Goal: Task Accomplishment & Management: Use online tool/utility

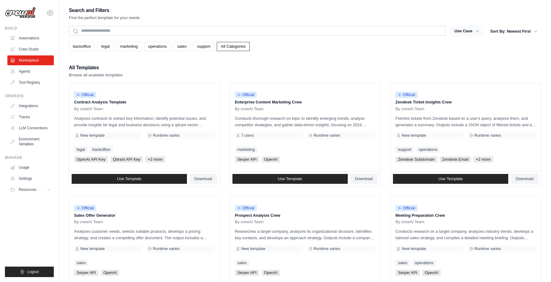
click at [472, 31] on button "Use Case" at bounding box center [467, 31] width 32 height 11
click at [475, 29] on icon "button" at bounding box center [478, 31] width 6 height 6
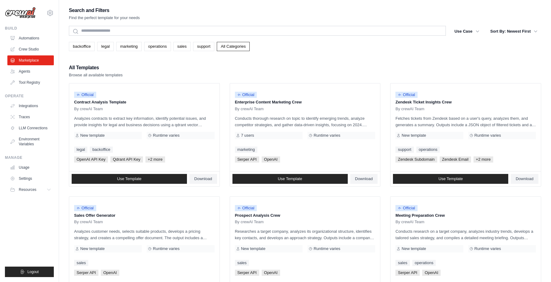
click at [541, 29] on div "Search and Filters Find the perfect template for your needs Search Use Case bac…" at bounding box center [305, 281] width 492 height 550
click at [533, 30] on icon "button" at bounding box center [536, 31] width 6 height 6
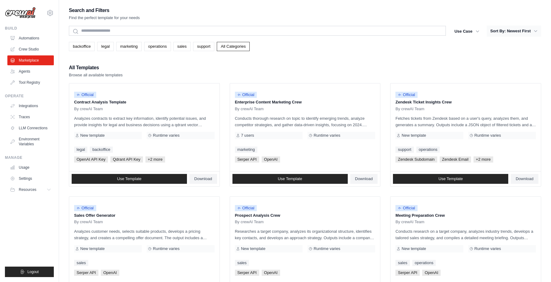
click at [533, 30] on icon "button" at bounding box center [536, 31] width 6 height 6
click at [534, 30] on icon "button" at bounding box center [536, 31] width 6 height 6
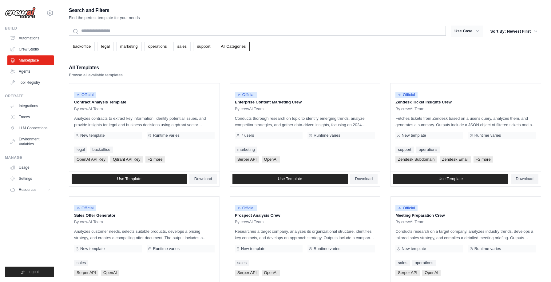
click at [476, 31] on icon "button" at bounding box center [477, 31] width 3 height 2
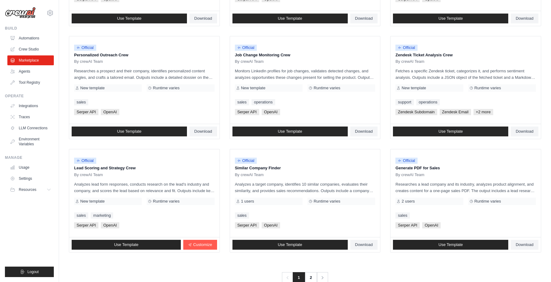
scroll to position [288, 0]
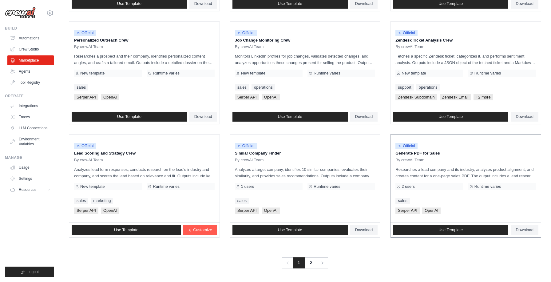
click at [417, 153] on p "Generate PDF for Sales" at bounding box center [466, 153] width 141 height 6
click at [437, 231] on link "Use Template" at bounding box center [450, 230] width 115 height 10
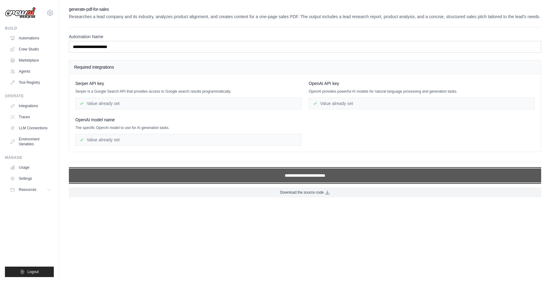
click at [293, 176] on input "**********" at bounding box center [305, 175] width 472 height 14
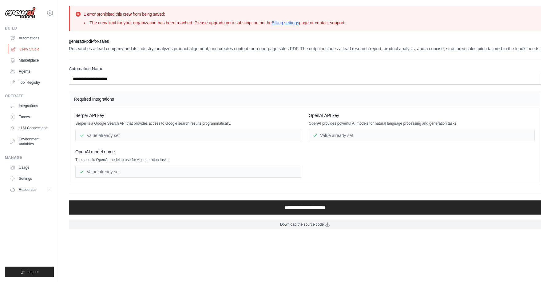
click at [28, 48] on link "Crew Studio" at bounding box center [31, 49] width 46 height 10
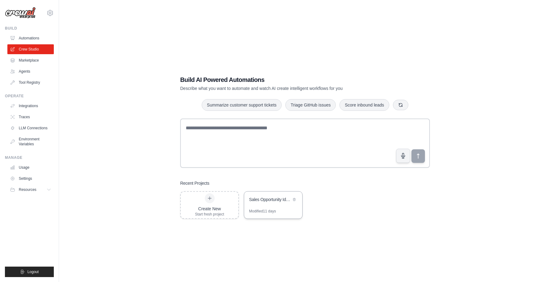
click at [279, 209] on div "Modified 11 days" at bounding box center [273, 214] width 58 height 10
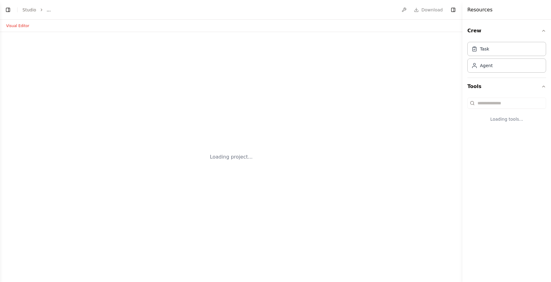
select select "****"
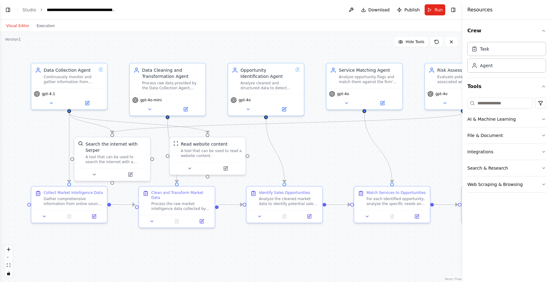
scroll to position [2053, 0]
click at [452, 9] on button "Toggle Right Sidebar" at bounding box center [453, 10] width 9 height 9
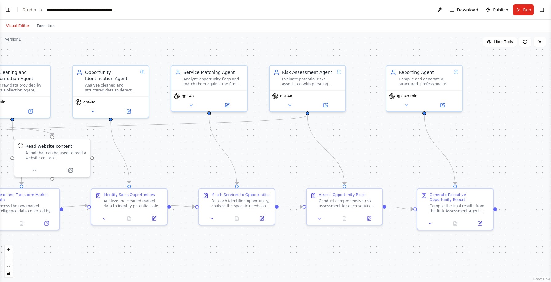
drag, startPoint x: 453, startPoint y: 153, endPoint x: 298, endPoint y: 155, distance: 155.0
click at [298, 155] on div ".deletable-edge-delete-btn { width: 20px; height: 20px; border: 0px solid #ffff…" at bounding box center [275, 157] width 551 height 250
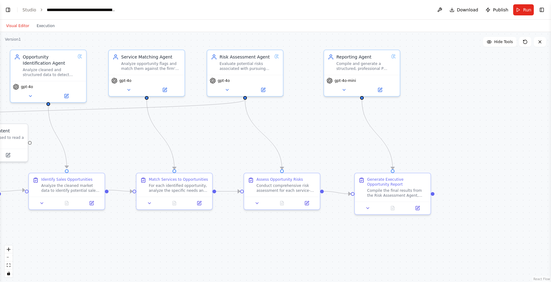
drag, startPoint x: 418, startPoint y: 141, endPoint x: 356, endPoint y: 125, distance: 64.3
click at [356, 125] on div ".deletable-edge-delete-btn { width: 20px; height: 20px; border: 0px solid #ffff…" at bounding box center [275, 157] width 551 height 250
click at [541, 13] on button "Toggle Right Sidebar" at bounding box center [542, 10] width 9 height 9
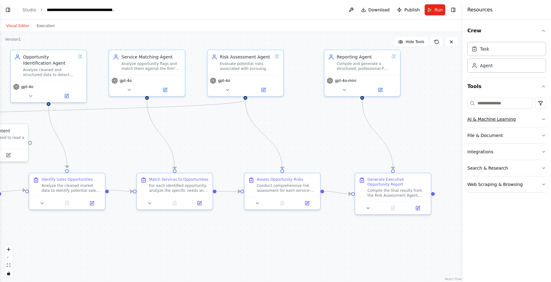
click at [498, 121] on button "AI & Machine Learning" at bounding box center [506, 119] width 79 height 16
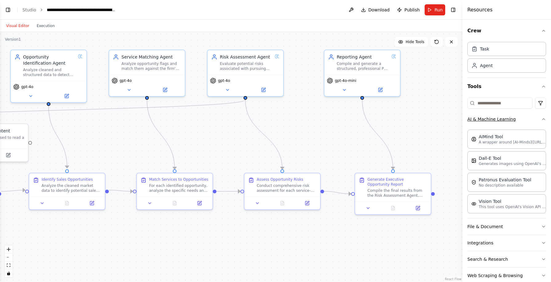
click at [512, 121] on button "AI & Machine Learning" at bounding box center [506, 119] width 79 height 16
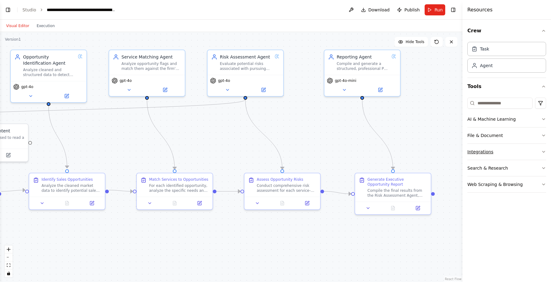
click at [490, 151] on button "Integrations" at bounding box center [506, 152] width 79 height 16
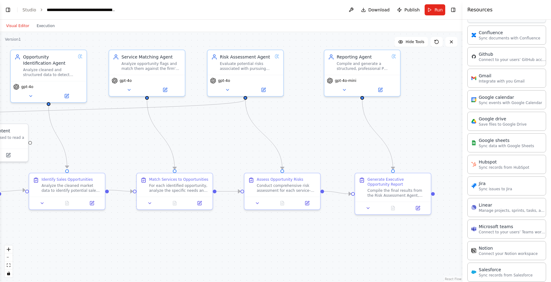
scroll to position [15, 0]
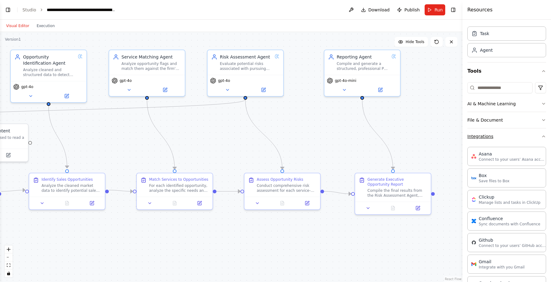
click at [489, 137] on button "Integrations" at bounding box center [506, 136] width 79 height 16
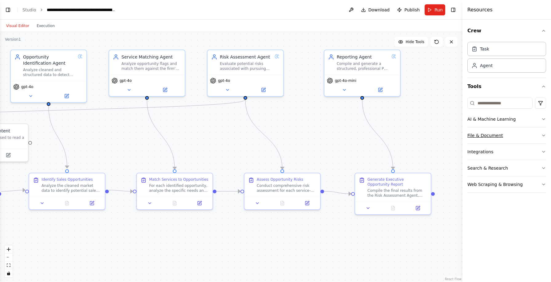
click at [489, 136] on button "File & Document" at bounding box center [506, 135] width 79 height 16
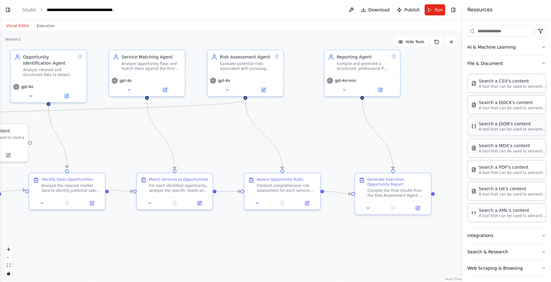
scroll to position [71, 0]
click at [499, 62] on button "File & Document" at bounding box center [506, 64] width 79 height 16
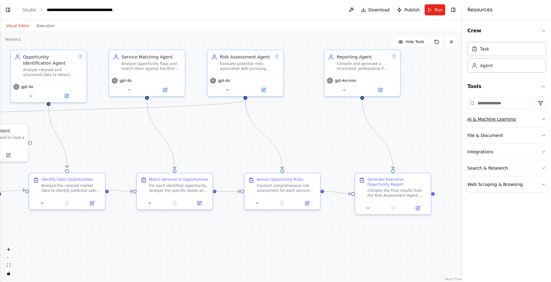
click at [495, 121] on button "AI & Machine Learning" at bounding box center [506, 119] width 79 height 16
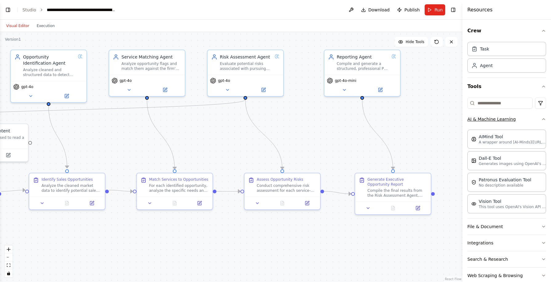
click at [504, 120] on button "AI & Machine Learning" at bounding box center [506, 119] width 79 height 16
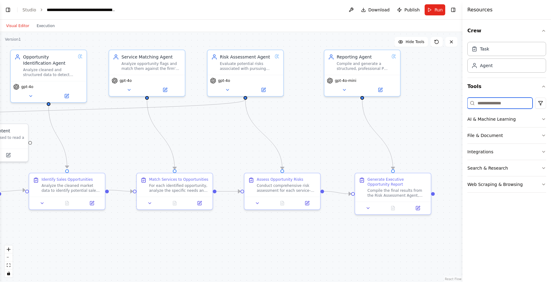
click at [497, 102] on input at bounding box center [499, 102] width 65 height 11
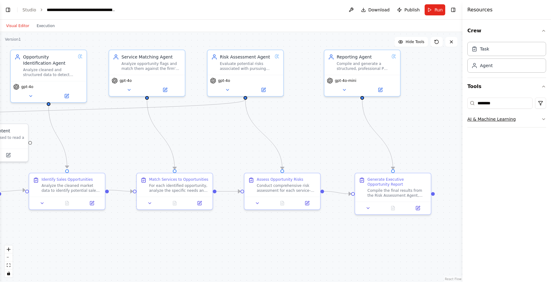
click at [519, 120] on button "AI & Machine Learning" at bounding box center [506, 119] width 79 height 16
drag, startPoint x: 500, startPoint y: 104, endPoint x: 452, endPoint y: 100, distance: 47.8
click at [452, 100] on div "BETA Hello! I'm the CrewAI assistant. What kind of automation do you want to bu…" at bounding box center [275, 141] width 551 height 282
type input "***"
click at [482, 134] on button "Integrations" at bounding box center [506, 135] width 79 height 16
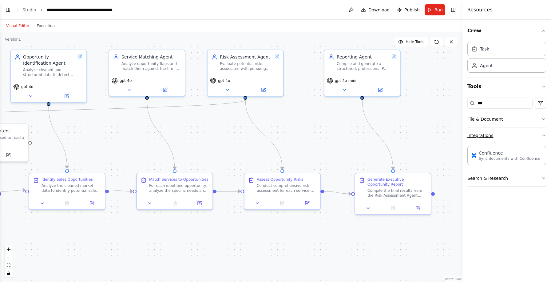
click at [482, 134] on button "Integrations" at bounding box center [506, 135] width 79 height 16
click at [483, 137] on button "Integrations" at bounding box center [506, 135] width 79 height 16
click at [483, 154] on button "Search & Research" at bounding box center [506, 152] width 79 height 16
click at [483, 153] on button "Search & Research" at bounding box center [506, 152] width 79 height 16
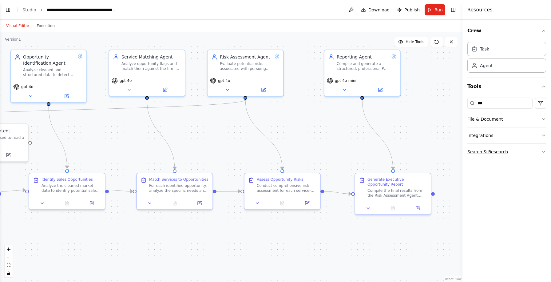
click at [483, 153] on button "Search & Research" at bounding box center [506, 152] width 79 height 16
click at [487, 119] on button "File & Document" at bounding box center [506, 119] width 79 height 16
drag, startPoint x: 494, startPoint y: 106, endPoint x: 458, endPoint y: 97, distance: 36.9
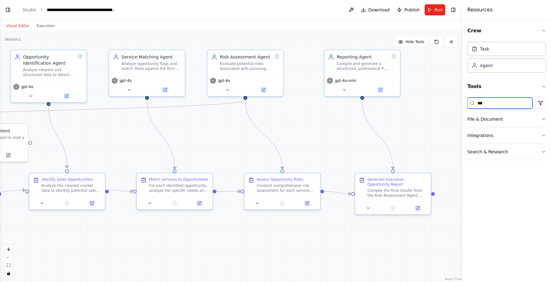
click at [458, 97] on div "BETA Hello! I'm the CrewAI assistant. What kind of automation do you want to bu…" at bounding box center [275, 141] width 551 height 282
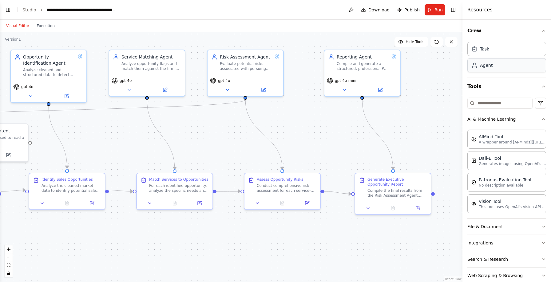
click at [518, 71] on div "Agent" at bounding box center [506, 65] width 79 height 14
click at [499, 67] on div "Agent" at bounding box center [506, 65] width 79 height 14
drag, startPoint x: 450, startPoint y: 87, endPoint x: 431, endPoint y: 71, distance: 24.9
click at [431, 71] on div "Role of the agent Goal of the agent" at bounding box center [453, 71] width 60 height 12
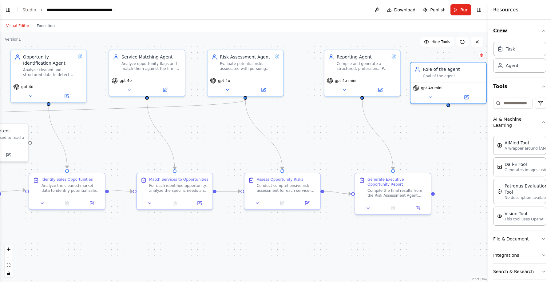
drag, startPoint x: 463, startPoint y: 23, endPoint x: 518, endPoint y: 23, distance: 55.1
click at [518, 23] on div "Resources Crew Task Agent Tools AI & Machine Learning AIMind Tool A wrapper aro…" at bounding box center [519, 141] width 63 height 282
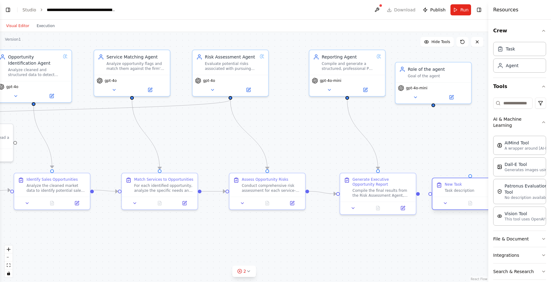
drag, startPoint x: 484, startPoint y: 173, endPoint x: 458, endPoint y: 185, distance: 28.6
click at [458, 185] on div "New Task" at bounding box center [453, 184] width 17 height 5
click at [418, 194] on div ".deletable-edge-delete-btn { width: 20px; height: 20px; border: 0px solid #ffff…" at bounding box center [244, 157] width 488 height 250
drag, startPoint x: 418, startPoint y: 193, endPoint x: 425, endPoint y: 195, distance: 7.3
click at [425, 195] on div ".deletable-edge-delete-btn { width: 20px; height: 20px; border: 0px solid #ffff…" at bounding box center [244, 157] width 488 height 250
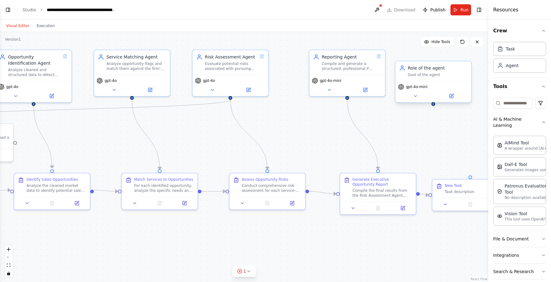
click at [418, 89] on div "gpt-4o-mini" at bounding box center [413, 87] width 30 height 6
click at [416, 98] on icon at bounding box center [415, 95] width 5 height 5
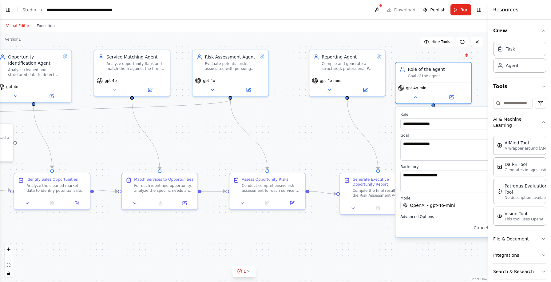
click at [423, 215] on span "Advanced Options" at bounding box center [417, 216] width 34 height 5
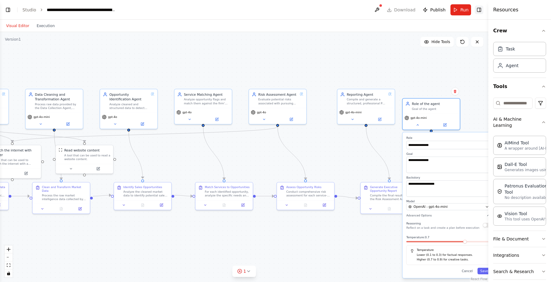
click at [482, 11] on button "Toggle Right Sidebar" at bounding box center [479, 10] width 9 height 9
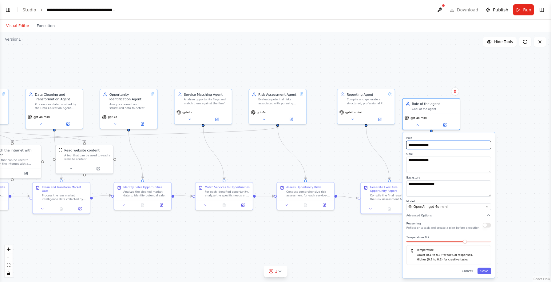
click at [439, 145] on input "**********" at bounding box center [448, 145] width 85 height 8
drag, startPoint x: 449, startPoint y: 145, endPoint x: 372, endPoint y: 143, distance: 76.6
click at [344, 143] on div ".deletable-edge-delete-btn { width: 20px; height: 20px; border: 0px solid #ffff…" at bounding box center [135, 160] width 417 height 189
drag, startPoint x: 443, startPoint y: 147, endPoint x: 405, endPoint y: 147, distance: 38.8
click at [405, 147] on div "**********" at bounding box center [449, 204] width 92 height 145
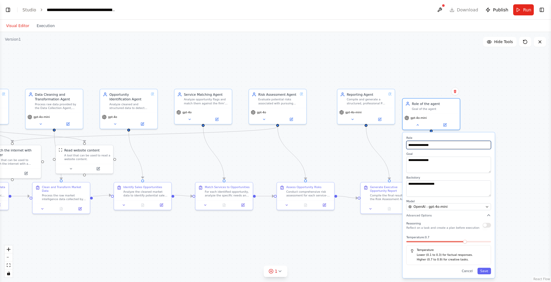
click at [422, 145] on input "**********" at bounding box center [448, 145] width 85 height 8
type input "*"
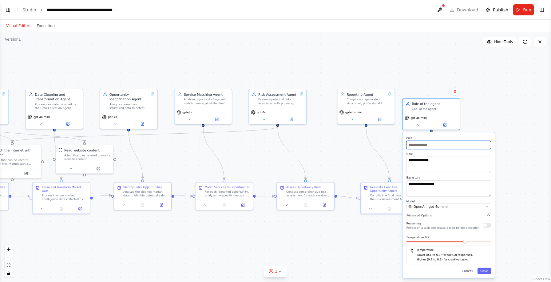
type input "*"
click at [409, 147] on input "**********" at bounding box center [448, 145] width 85 height 8
type input "**********"
click at [9, 8] on button "Toggle Left Sidebar" at bounding box center [8, 10] width 9 height 9
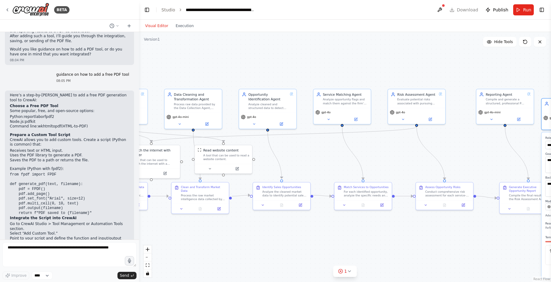
scroll to position [2053, 0]
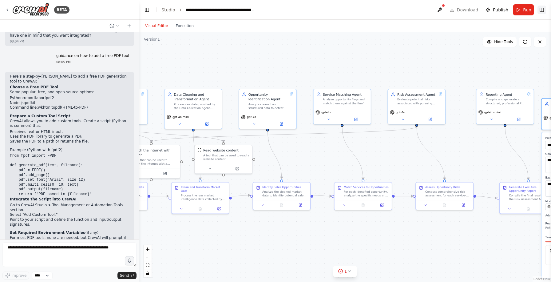
click at [545, 10] on button "Toggle Right Sidebar" at bounding box center [542, 10] width 9 height 9
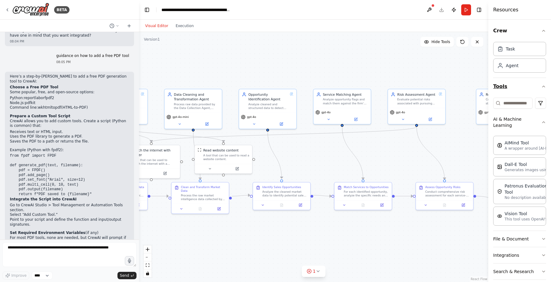
click at [539, 87] on button "Tools" at bounding box center [519, 86] width 53 height 17
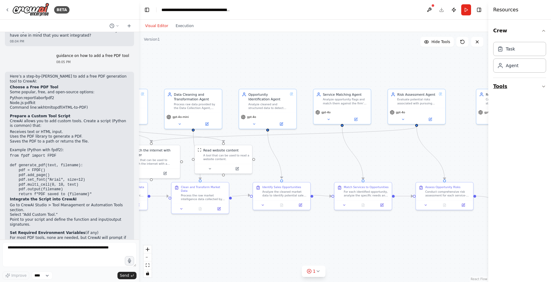
click at [539, 87] on button "Tools" at bounding box center [519, 86] width 53 height 17
click at [505, 85] on button "Tools" at bounding box center [519, 86] width 53 height 17
click at [431, 10] on button at bounding box center [429, 9] width 10 height 11
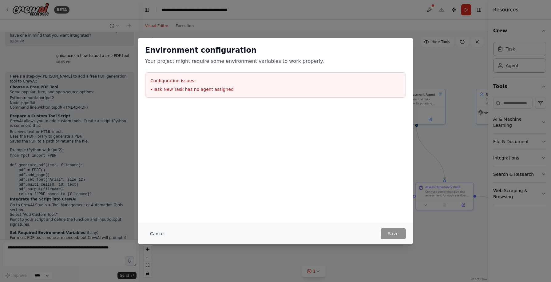
click at [149, 232] on button "Cancel" at bounding box center [157, 233] width 24 height 11
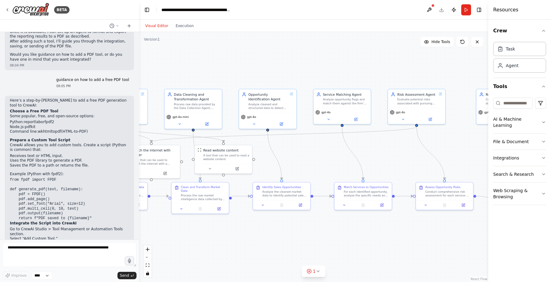
scroll to position [2021, 0]
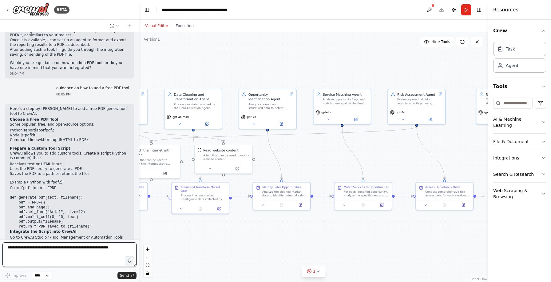
click at [91, 248] on textarea at bounding box center [69, 254] width 134 height 25
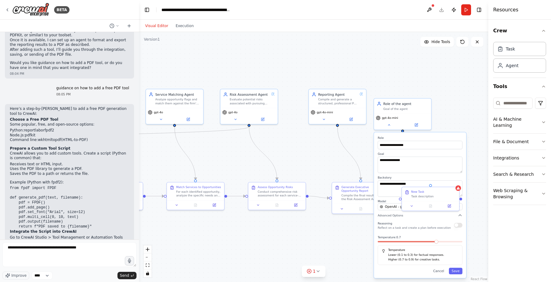
drag, startPoint x: 452, startPoint y: 150, endPoint x: 285, endPoint y: 150, distance: 167.3
click at [284, 150] on div ".deletable-edge-delete-btn { width: 20px; height: 20px; border: 0px solid #ffff…" at bounding box center [313, 157] width 349 height 250
click at [96, 252] on textarea "**********" at bounding box center [69, 254] width 134 height 25
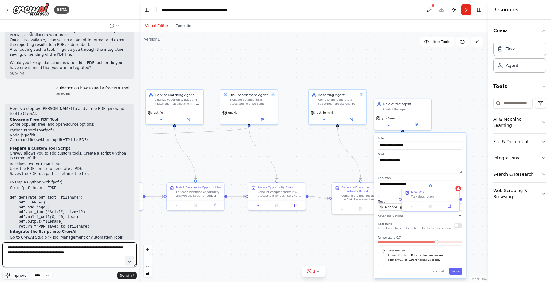
type textarea "**********"
click at [22, 274] on span "Improve" at bounding box center [18, 275] width 15 height 5
click at [129, 274] on button "Send" at bounding box center [126, 275] width 19 height 7
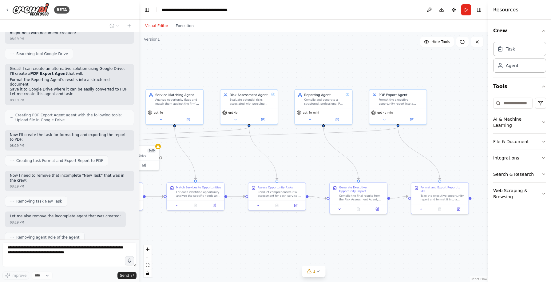
scroll to position [2561, 0]
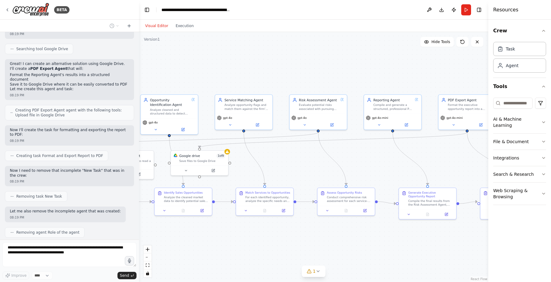
drag, startPoint x: 175, startPoint y: 163, endPoint x: 244, endPoint y: 168, distance: 69.0
click at [245, 168] on div ".deletable-edge-delete-btn { width: 20px; height: 20px; border: 0px solid #ffff…" at bounding box center [313, 157] width 349 height 250
click at [227, 153] on div "Google drive 1 of 9 Save files to Google Drive" at bounding box center [201, 156] width 57 height 15
click at [229, 151] on icon at bounding box center [230, 150] width 4 height 4
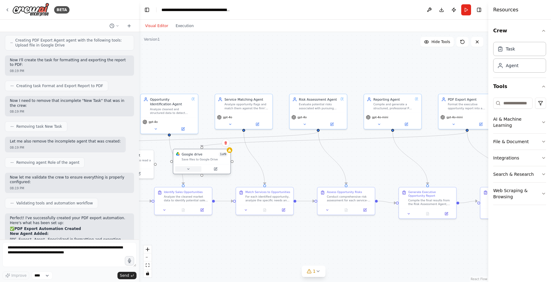
click at [191, 168] on button at bounding box center [188, 169] width 26 height 6
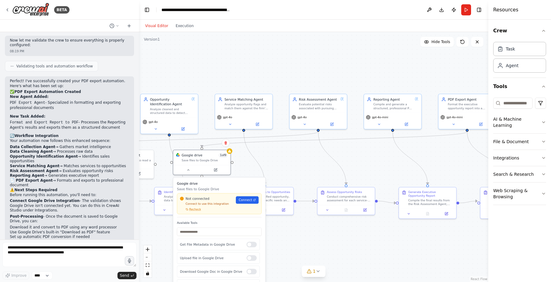
scroll to position [2772, 0]
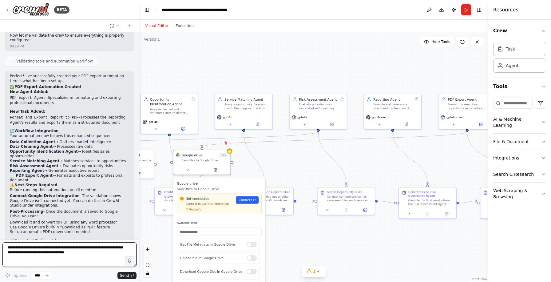
click at [78, 247] on textarea "**********" at bounding box center [69, 254] width 134 height 25
type textarea "**********"
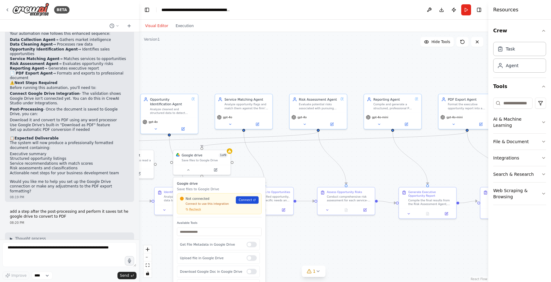
scroll to position [2906, 0]
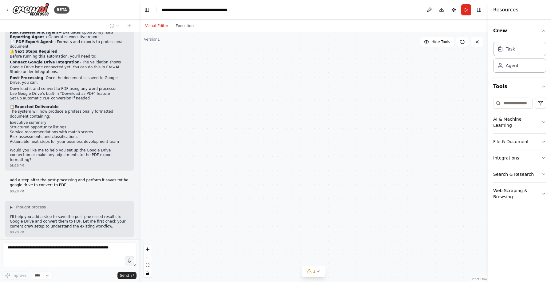
click at [244, 202] on link "Connect" at bounding box center [247, 199] width 23 height 7
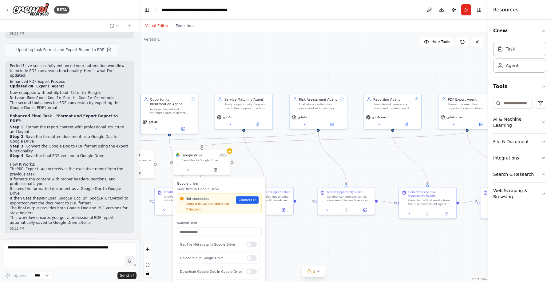
click at [241, 159] on div ".deletable-edge-delete-btn { width: 20px; height: 20px; border: 0px solid #ffff…" at bounding box center [313, 157] width 349 height 250
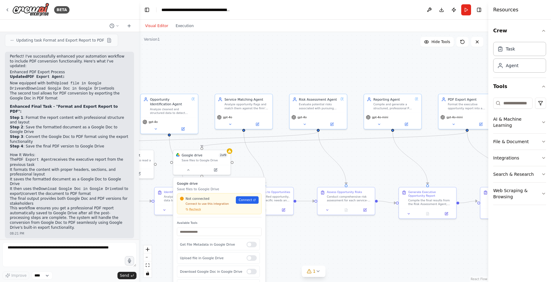
scroll to position [3331, 0]
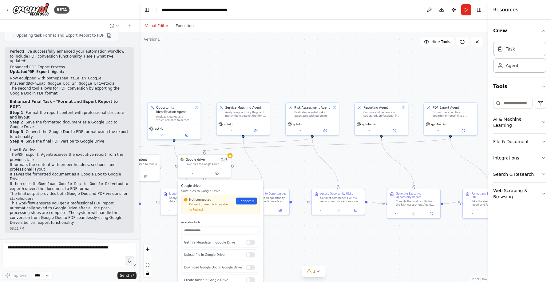
drag, startPoint x: 281, startPoint y: 243, endPoint x: 281, endPoint y: 213, distance: 29.8
click at [281, 213] on div ".deletable-edge-delete-btn { width: 20px; height: 20px; border: 0px solid #ffff…" at bounding box center [313, 157] width 349 height 250
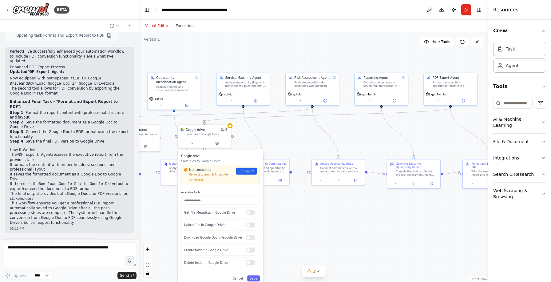
click at [196, 181] on div "Not connected Connect to use this integration Recheck Connect" at bounding box center [220, 174] width 79 height 19
click at [198, 179] on span "Recheck" at bounding box center [198, 179] width 11 height 3
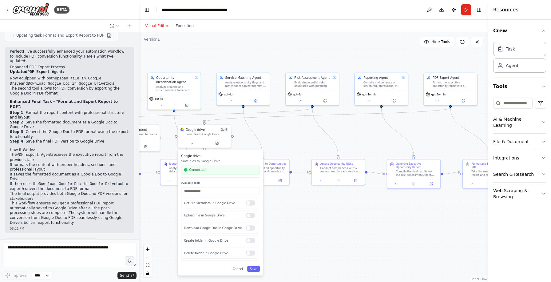
click at [242, 141] on div ".deletable-edge-delete-btn { width: 20px; height: 20px; border: 0px solid #ffff…" at bounding box center [313, 157] width 349 height 250
click at [251, 243] on div "Create folder in Google Drive" at bounding box center [219, 240] width 77 height 11
click at [251, 241] on div at bounding box center [251, 240] width 10 height 5
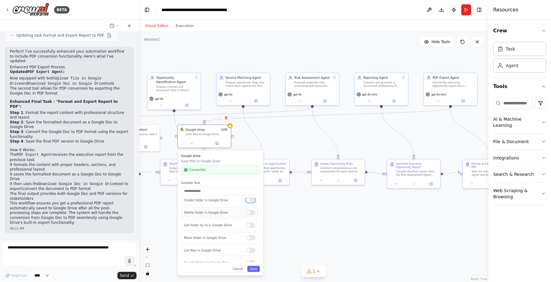
scroll to position [58, 0]
click at [252, 226] on div at bounding box center [251, 224] width 10 height 5
click at [254, 270] on button "Save" at bounding box center [253, 269] width 13 height 6
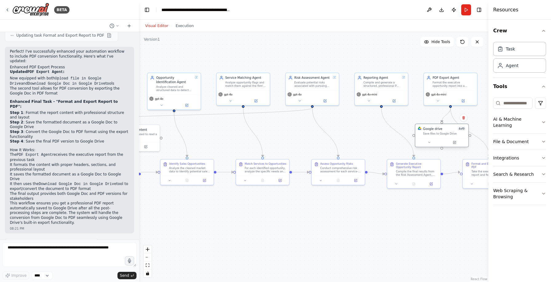
drag, startPoint x: 210, startPoint y: 130, endPoint x: 448, endPoint y: 131, distance: 237.7
click at [448, 131] on div "Google drive 4 of 9 Save files to Google Drive" at bounding box center [444, 130] width 43 height 9
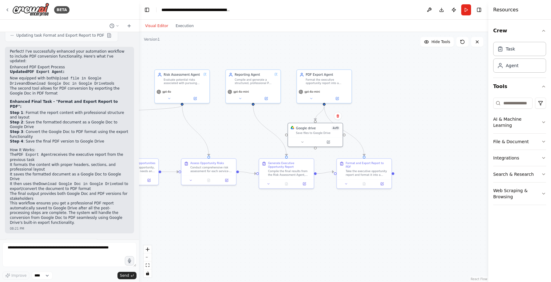
drag, startPoint x: 450, startPoint y: 222, endPoint x: 299, endPoint y: 217, distance: 151.4
click at [298, 217] on div ".deletable-edge-delete-btn { width: 20px; height: 20px; border: 0px solid #ffff…" at bounding box center [313, 157] width 349 height 250
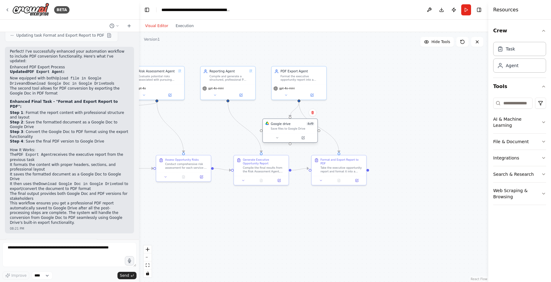
click at [300, 132] on div "Google drive 4 of 9 Save files to Google Drive" at bounding box center [290, 126] width 55 height 14
drag, startPoint x: 297, startPoint y: 125, endPoint x: 371, endPoint y: 124, distance: 73.8
click at [371, 124] on div "Google drive 4 of 9" at bounding box center [368, 123] width 44 height 4
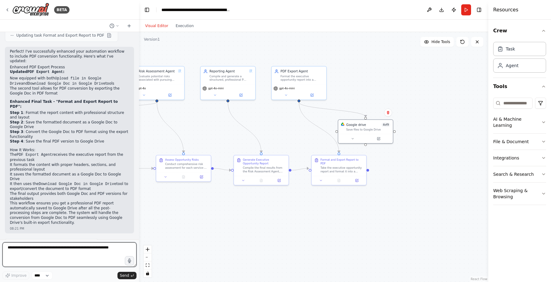
click at [73, 258] on textarea at bounding box center [69, 254] width 134 height 25
type textarea "**********"
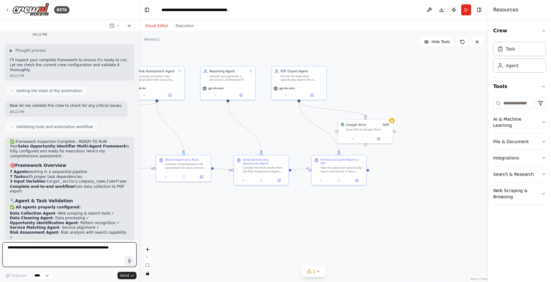
scroll to position [3732, 0]
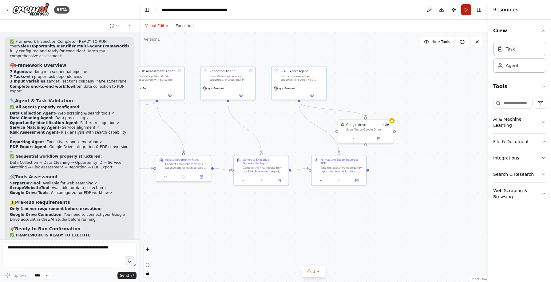
click at [467, 11] on button "Run" at bounding box center [466, 9] width 10 height 11
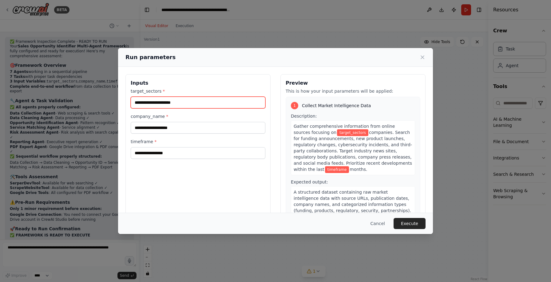
click at [171, 103] on input "target_sectors *" at bounding box center [198, 103] width 135 height 12
type input "**********"
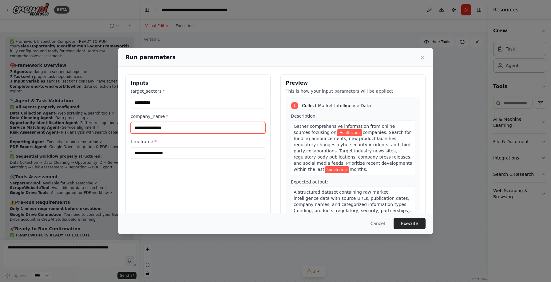
type input "**********"
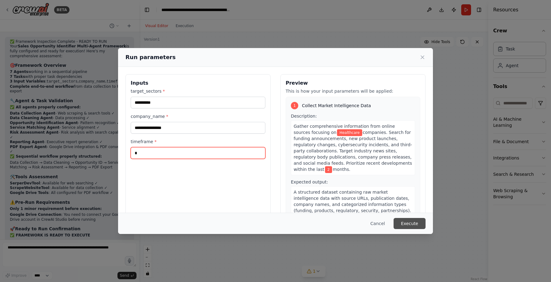
type input "*"
click at [410, 223] on button "Execute" at bounding box center [410, 223] width 32 height 11
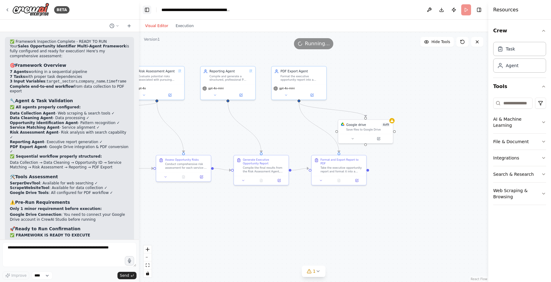
click at [148, 8] on button "Toggle Left Sidebar" at bounding box center [147, 10] width 9 height 9
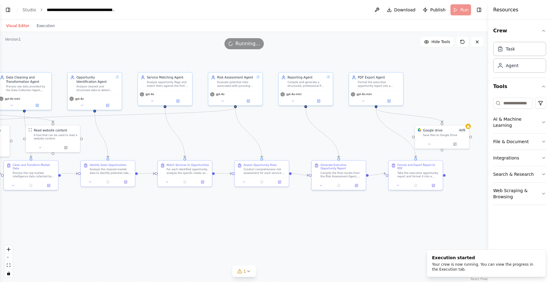
drag, startPoint x: 263, startPoint y: 99, endPoint x: 478, endPoint y: 104, distance: 215.4
click at [478, 104] on div ".deletable-edge-delete-btn { width: 20px; height: 20px; border: 0px solid #ffff…" at bounding box center [244, 157] width 488 height 250
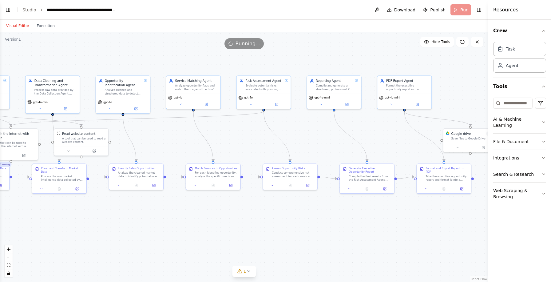
drag, startPoint x: 334, startPoint y: 52, endPoint x: 368, endPoint y: 56, distance: 34.4
click at [368, 57] on div ".deletable-edge-delete-btn { width: 20px; height: 20px; border: 0px solid #ffff…" at bounding box center [244, 157] width 488 height 250
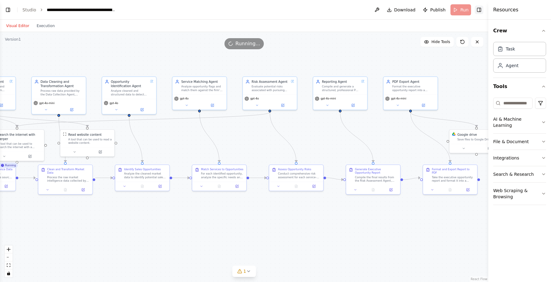
click at [480, 9] on button "Toggle Right Sidebar" at bounding box center [479, 10] width 9 height 9
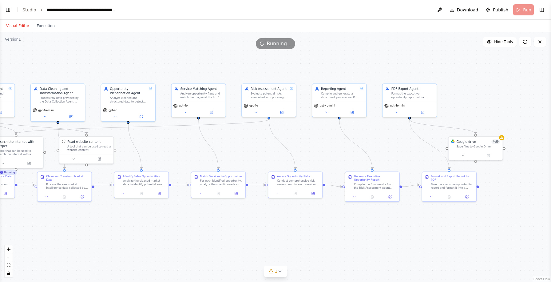
drag, startPoint x: 344, startPoint y: 57, endPoint x: 344, endPoint y: 64, distance: 7.1
click at [344, 64] on div ".deletable-edge-delete-btn { width: 20px; height: 20px; border: 0px solid #ffff…" at bounding box center [275, 157] width 551 height 250
click at [502, 138] on icon at bounding box center [501, 136] width 3 height 3
click at [466, 155] on button at bounding box center [462, 154] width 25 height 5
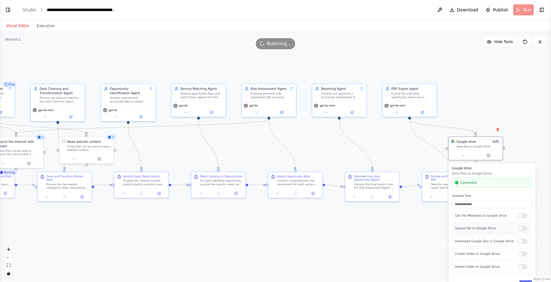
scroll to position [0, 0]
click at [524, 219] on div "Get File Metadata in Google Drive" at bounding box center [491, 216] width 78 height 11
click at [523, 216] on div at bounding box center [523, 215] width 10 height 5
click at [523, 214] on div at bounding box center [523, 213] width 10 height 5
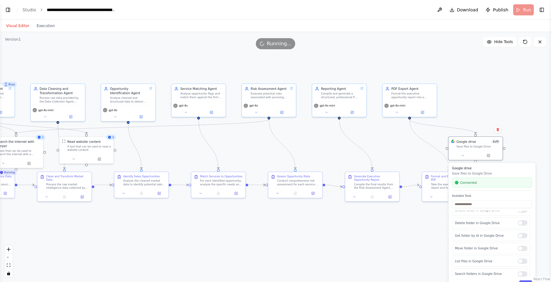
scroll to position [66, 0]
click at [523, 260] on div at bounding box center [523, 258] width 10 height 5
click at [524, 259] on div at bounding box center [523, 258] width 10 height 5
click at [526, 261] on div "List files in Google Drive" at bounding box center [491, 258] width 78 height 11
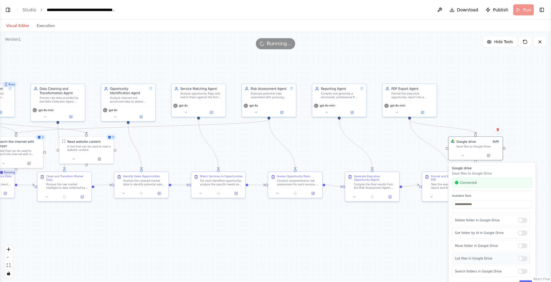
click at [524, 259] on div at bounding box center [523, 258] width 10 height 5
click at [527, 280] on button "Save" at bounding box center [525, 283] width 13 height 6
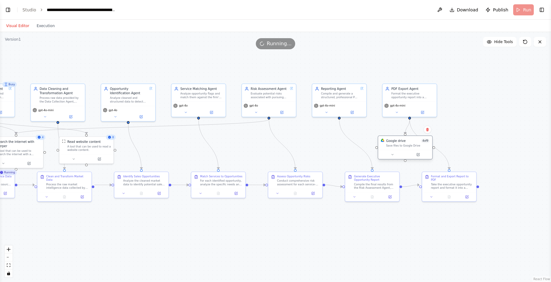
drag, startPoint x: 479, startPoint y: 140, endPoint x: 410, endPoint y: 139, distance: 69.2
click at [410, 139] on div "Google drive 4 of 9" at bounding box center [408, 140] width 44 height 4
drag, startPoint x: 411, startPoint y: 144, endPoint x: 511, endPoint y: 145, distance: 100.6
click at [511, 148] on div "Save files to Google Drive" at bounding box center [509, 149] width 44 height 3
click at [478, 185] on div ".deletable-edge-delete-btn { width: 20px; height: 20px; border: 0px solid #ffff…" at bounding box center [275, 157] width 551 height 250
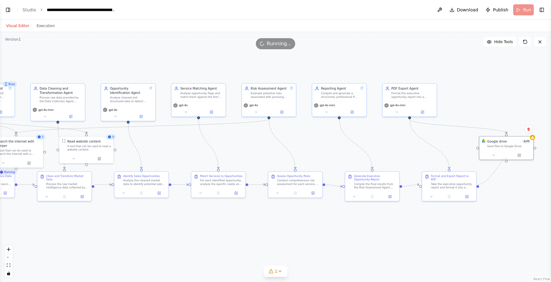
drag, startPoint x: 478, startPoint y: 183, endPoint x: 505, endPoint y: 163, distance: 33.4
click at [505, 163] on div ".deletable-edge-delete-btn { width: 20px; height: 20px; border: 0px solid #ffff…" at bounding box center [275, 157] width 551 height 250
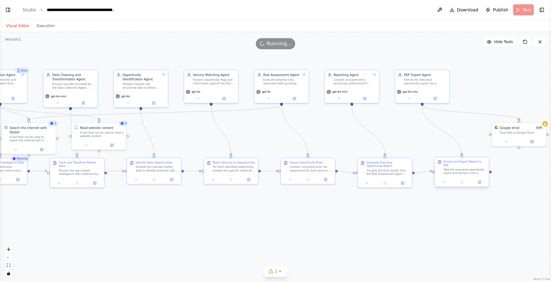
drag, startPoint x: 478, startPoint y: 185, endPoint x: 483, endPoint y: 173, distance: 12.4
click at [483, 173] on div ".deletable-edge-delete-btn { width: 20px; height: 20px; border: 0px solid #ffff…" at bounding box center [275, 157] width 551 height 250
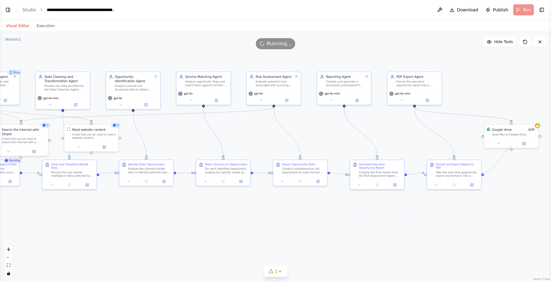
drag, startPoint x: 483, startPoint y: 172, endPoint x: 514, endPoint y: 150, distance: 37.1
click at [514, 150] on div ".deletable-edge-delete-btn { width: 20px; height: 20px; border: 0px solid #ffff…" at bounding box center [275, 157] width 551 height 250
click at [539, 125] on icon at bounding box center [537, 124] width 3 height 3
click at [525, 129] on div "Google drive 4 of 9" at bounding box center [514, 128] width 44 height 4
click at [506, 137] on div "Google drive 4 of 9 Save files to Google Drive" at bounding box center [511, 131] width 54 height 14
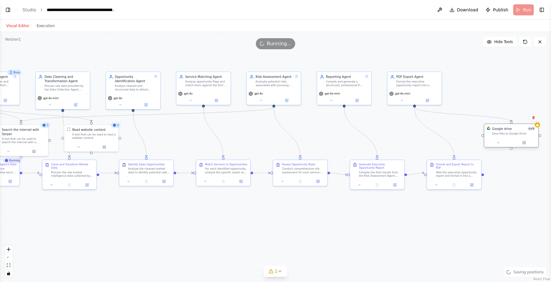
click at [498, 147] on div "Google drive 4 of 9 Save files to Google Drive" at bounding box center [511, 135] width 55 height 24
click at [499, 141] on icon at bounding box center [498, 142] width 3 height 3
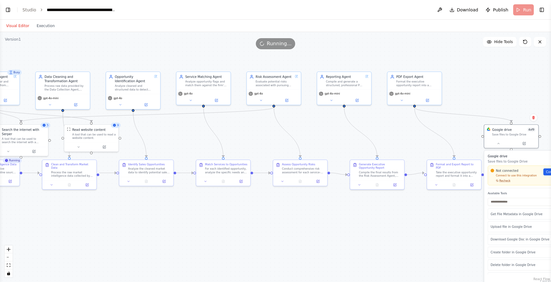
click at [509, 181] on span "Recheck" at bounding box center [504, 180] width 11 height 3
click at [506, 181] on span "Recheck" at bounding box center [504, 180] width 11 height 3
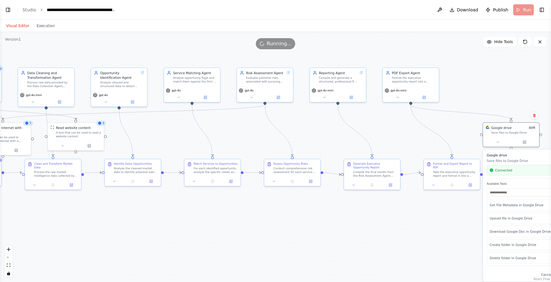
click at [516, 181] on div "Google drive Save files to Google Drive Connected Available Tools Get File Meta…" at bounding box center [528, 215] width 90 height 132
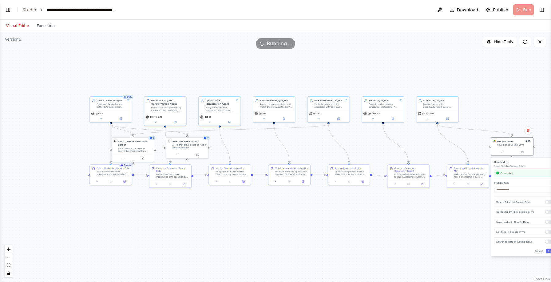
click at [550, 231] on button "Toggle Sidebar" at bounding box center [551, 141] width 5 height 282
click at [550, 233] on button "Toggle Sidebar" at bounding box center [551, 141] width 5 height 282
click at [550, 232] on button "Toggle Sidebar" at bounding box center [551, 141] width 5 height 282
click at [549, 251] on button "Toggle Sidebar" at bounding box center [551, 141] width 5 height 282
click at [550, 251] on button "Toggle Sidebar" at bounding box center [551, 141] width 5 height 282
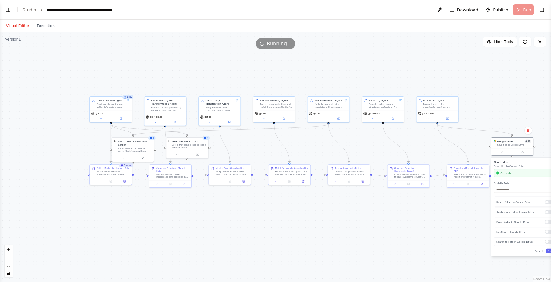
click at [550, 251] on button "Toggle Sidebar" at bounding box center [551, 141] width 5 height 282
click at [459, 242] on div ".deletable-edge-delete-btn { width: 20px; height: 20px; border: 0px solid #ffff…" at bounding box center [275, 157] width 551 height 250
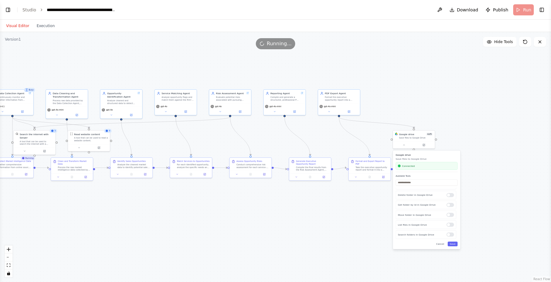
drag, startPoint x: 469, startPoint y: 235, endPoint x: 371, endPoint y: 228, distance: 98.7
click at [371, 228] on div ".deletable-edge-delete-btn { width: 20px; height: 20px; border: 0px solid #ffff…" at bounding box center [275, 157] width 551 height 250
click at [453, 226] on div at bounding box center [450, 224] width 7 height 4
click at [453, 244] on button "Save" at bounding box center [453, 243] width 10 height 5
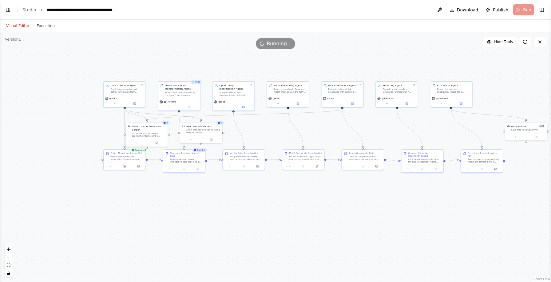
drag, startPoint x: 342, startPoint y: 227, endPoint x: 460, endPoint y: 218, distance: 118.1
click at [460, 218] on div ".deletable-edge-delete-btn { width: 20px; height: 20px; border: 0px solid #ffff…" at bounding box center [275, 157] width 551 height 250
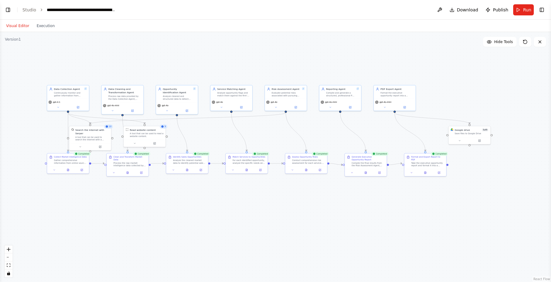
drag, startPoint x: 528, startPoint y: 88, endPoint x: 466, endPoint y: 92, distance: 61.9
click at [466, 92] on div ".deletable-edge-delete-btn { width: 20px; height: 20px; border: 0px solid #ffff…" at bounding box center [275, 157] width 551 height 250
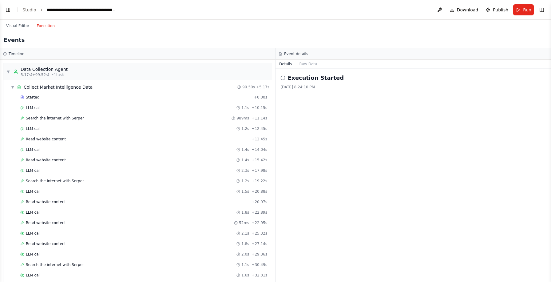
click at [39, 26] on button "Execution" at bounding box center [46, 25] width 26 height 7
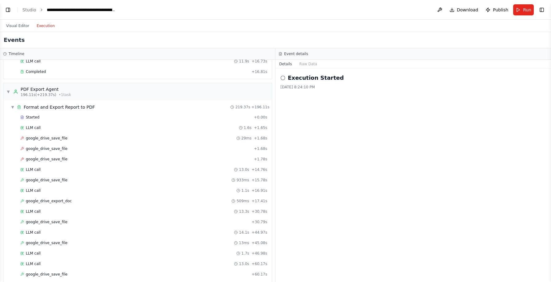
scroll to position [742, 0]
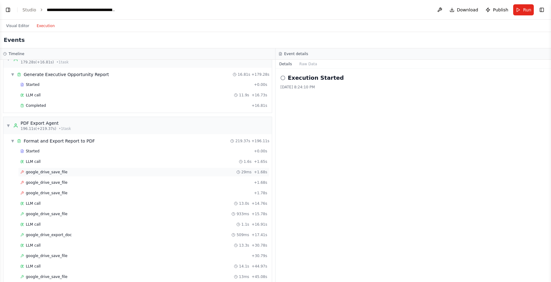
click at [43, 172] on span "google_drive_save_file" at bounding box center [47, 171] width 42 height 5
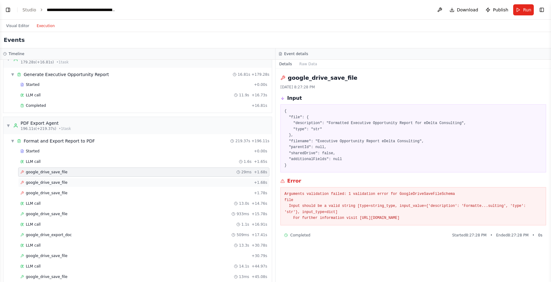
click at [61, 183] on span "google_drive_save_file" at bounding box center [47, 182] width 42 height 5
click at [60, 191] on span "google_drive_save_file" at bounding box center [47, 192] width 42 height 5
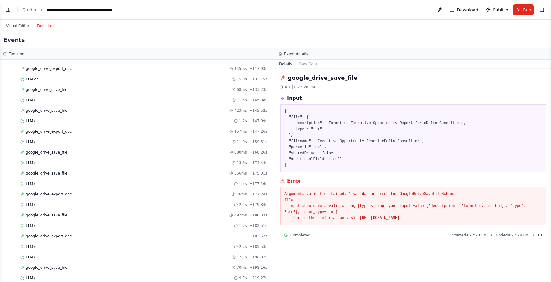
scroll to position [1175, 0]
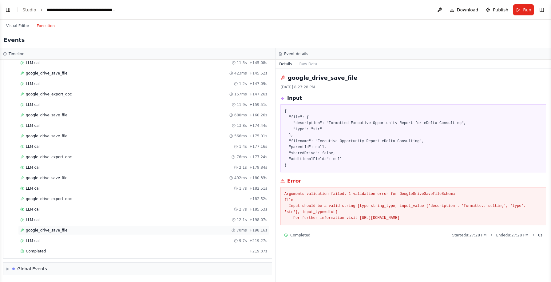
click at [41, 232] on span "google_drive_save_file" at bounding box center [47, 230] width 42 height 5
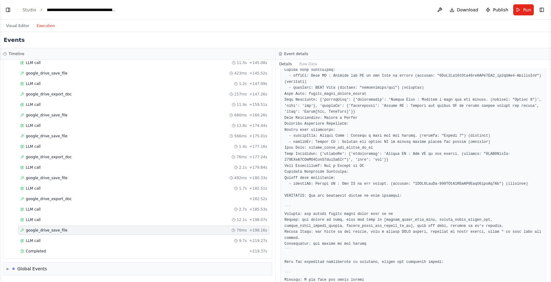
scroll to position [620, 0]
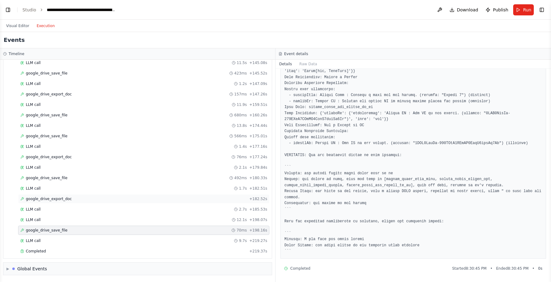
click at [61, 199] on span "google_drive_export_doc" at bounding box center [49, 198] width 46 height 5
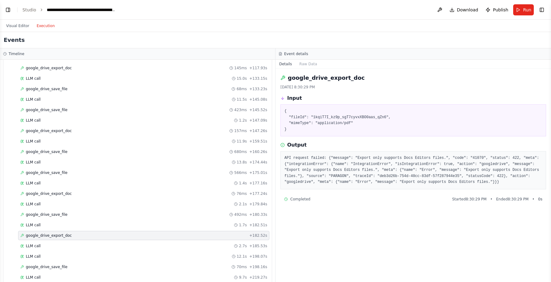
scroll to position [1136, 0]
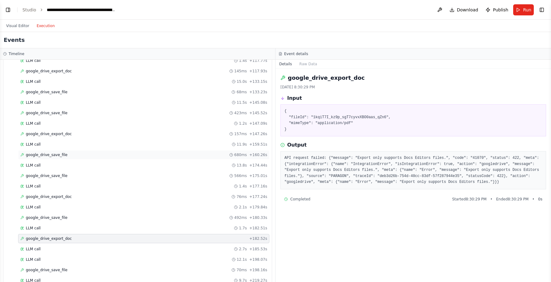
click at [67, 153] on div "google_drive_save_file 680ms + 160.26s" at bounding box center [143, 154] width 247 height 5
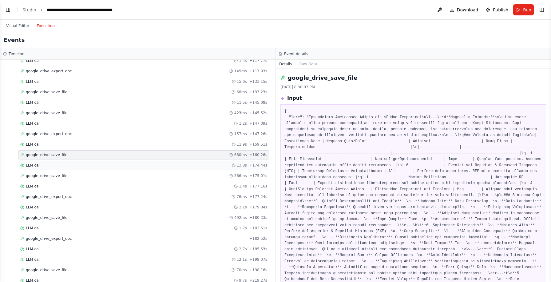
click at [56, 162] on div "LLM call 13.8s + 174.44s" at bounding box center [143, 165] width 251 height 9
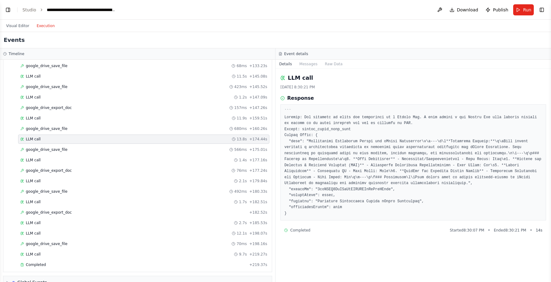
scroll to position [1175, 0]
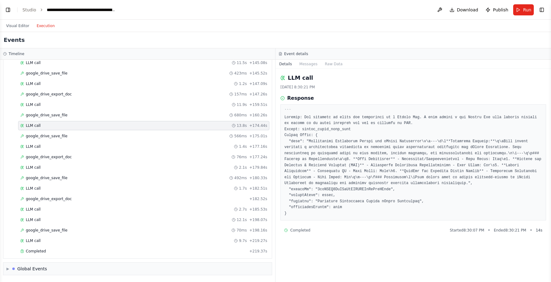
click at [400, 7] on header "**********" at bounding box center [275, 10] width 551 height 20
click at [29, 14] on header "**********" at bounding box center [275, 10] width 551 height 20
click at [28, 11] on link "Studio" at bounding box center [29, 9] width 14 height 5
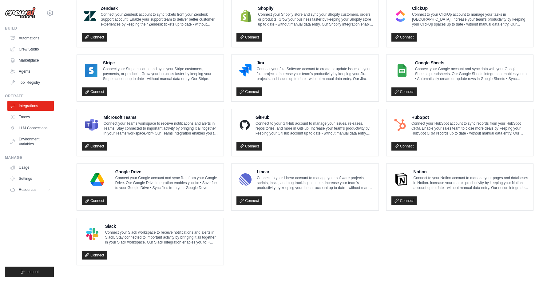
scroll to position [295, 0]
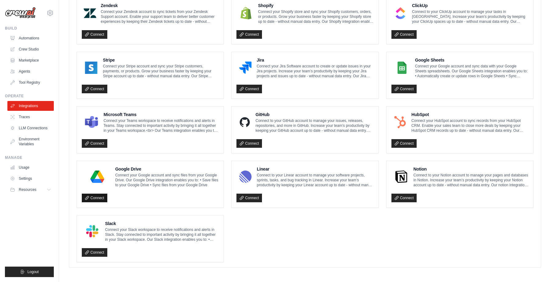
click at [96, 198] on link "Connect" at bounding box center [95, 197] width 26 height 9
click at [82, 194] on link "Connect" at bounding box center [95, 197] width 26 height 9
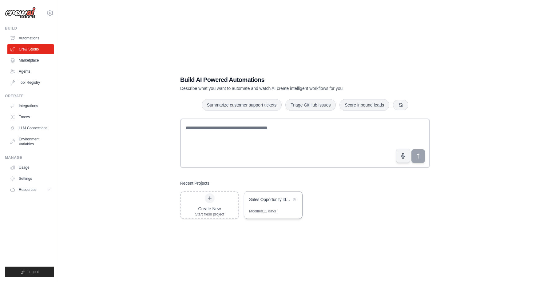
click at [272, 214] on div "Modified 11 days" at bounding box center [273, 214] width 58 height 10
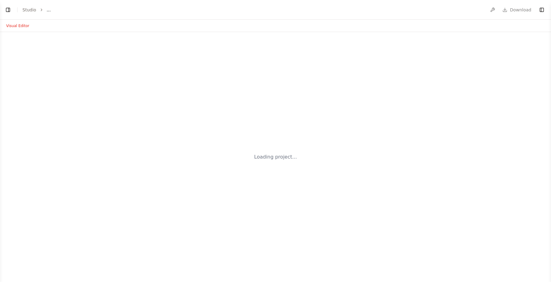
select select "****"
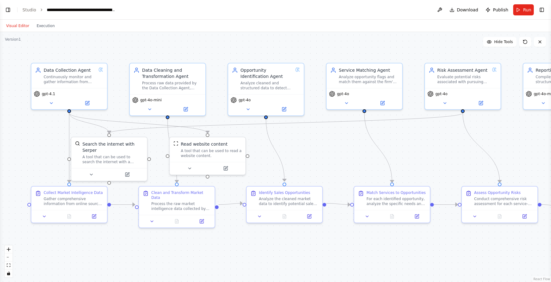
scroll to position [3732, 0]
click at [10, 10] on button "Toggle Left Sidebar" at bounding box center [8, 10] width 9 height 9
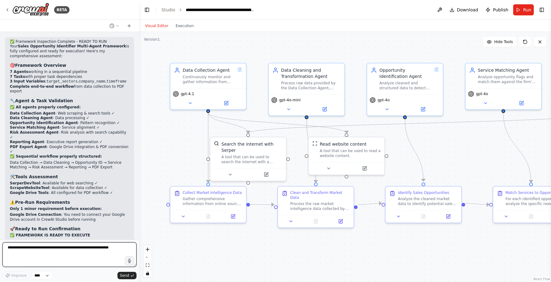
click at [57, 255] on textarea at bounding box center [69, 254] width 134 height 25
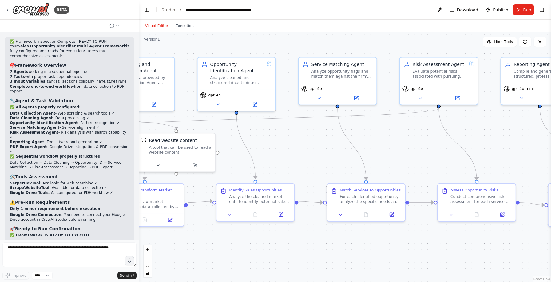
drag, startPoint x: 494, startPoint y: 168, endPoint x: 325, endPoint y: 164, distance: 168.9
click at [325, 164] on div ".deletable-edge-delete-btn { width: 20px; height: 20px; border: 0px solid #ffff…" at bounding box center [345, 157] width 412 height 250
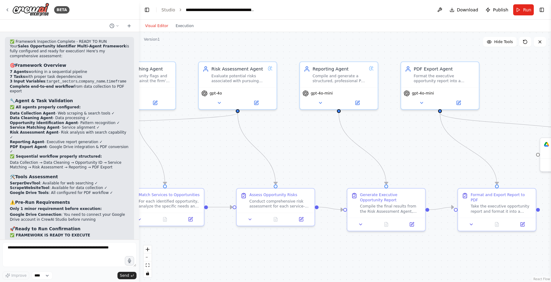
drag, startPoint x: 435, startPoint y: 149, endPoint x: 235, endPoint y: 155, distance: 200.3
click at [235, 155] on div ".deletable-edge-delete-btn { width: 20px; height: 20px; border: 0px solid #ffff…" at bounding box center [345, 157] width 412 height 250
drag, startPoint x: 475, startPoint y: 150, endPoint x: 332, endPoint y: 155, distance: 142.2
click at [332, 155] on div ".deletable-edge-delete-btn { width: 20px; height: 20px; border: 0px solid #ffff…" at bounding box center [345, 157] width 412 height 250
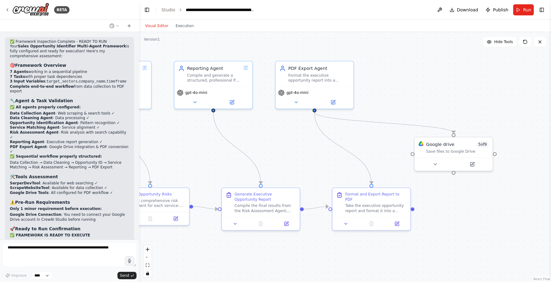
drag, startPoint x: 492, startPoint y: 141, endPoint x: 368, endPoint y: 141, distance: 123.9
click at [368, 141] on div ".deletable-edge-delete-btn { width: 20px; height: 20px; border: 0px solid #ffff…" at bounding box center [345, 157] width 412 height 250
drag, startPoint x: 462, startPoint y: 163, endPoint x: 456, endPoint y: 163, distance: 5.9
click at [456, 163] on button at bounding box center [472, 163] width 36 height 8
click at [463, 162] on button at bounding box center [466, 163] width 36 height 8
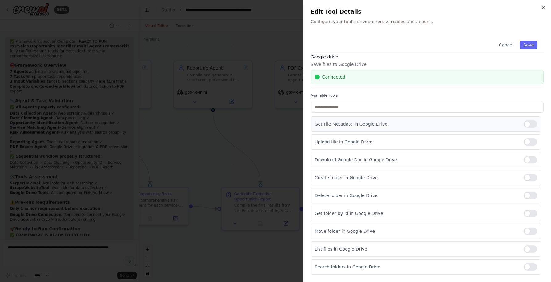
scroll to position [3, 0]
click at [532, 124] on div at bounding box center [531, 124] width 14 height 7
click at [534, 269] on div at bounding box center [531, 266] width 14 height 7
click at [528, 44] on button "Save" at bounding box center [529, 45] width 18 height 9
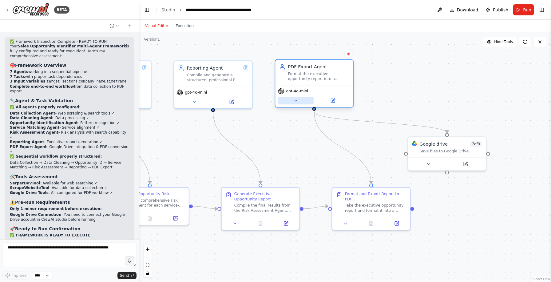
click at [295, 99] on icon at bounding box center [295, 100] width 5 height 5
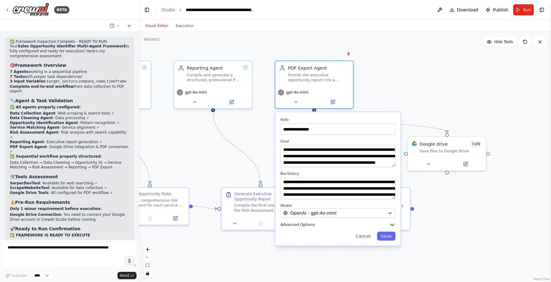
click at [308, 226] on span "Advanced Options" at bounding box center [297, 224] width 34 height 5
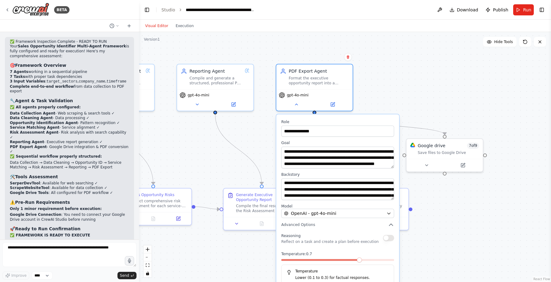
click at [389, 237] on button "button" at bounding box center [388, 238] width 11 height 6
click at [362, 261] on span at bounding box center [359, 259] width 5 height 5
click at [335, 215] on div "OpenAI - gpt-4o-mini" at bounding box center [334, 213] width 100 height 6
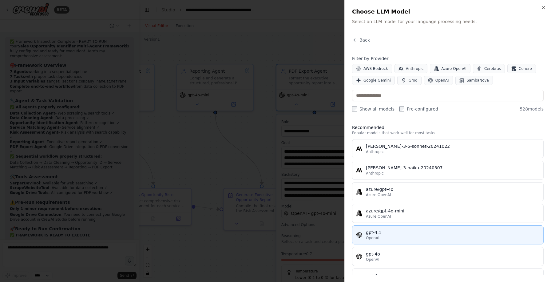
click at [377, 235] on div "gpt-4.1" at bounding box center [453, 232] width 174 height 6
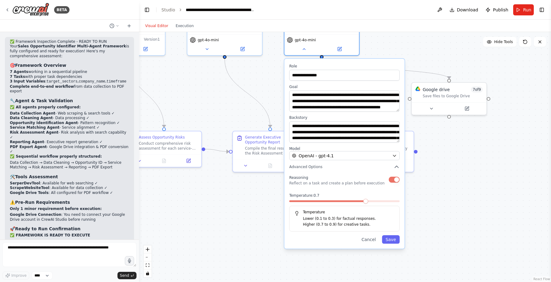
drag, startPoint x: 463, startPoint y: 220, endPoint x: 467, endPoint y: 162, distance: 58.0
click at [467, 162] on div ".deletable-edge-delete-btn { width: 20px; height: 20px; border: 0px solid #ffff…" at bounding box center [345, 157] width 412 height 250
click at [396, 238] on button "Save" at bounding box center [391, 239] width 18 height 9
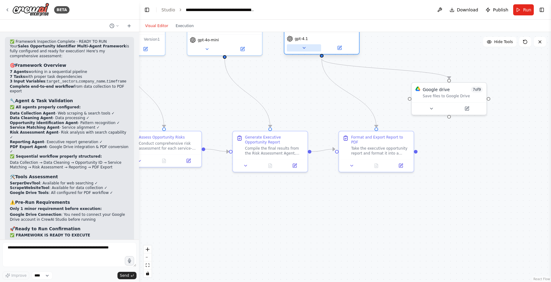
click at [305, 49] on icon at bounding box center [304, 48] width 5 height 5
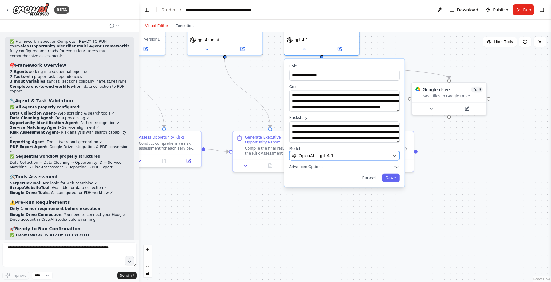
click at [324, 157] on span "OpenAI - gpt-4.1" at bounding box center [316, 156] width 35 height 6
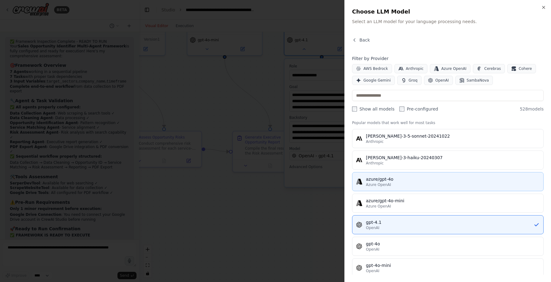
scroll to position [0, 0]
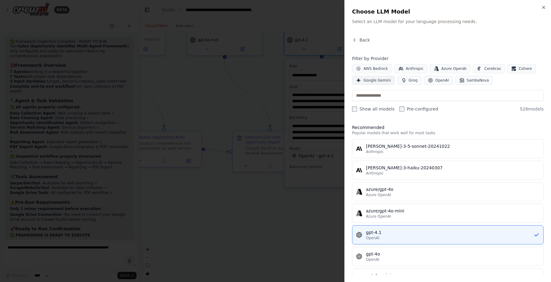
click at [378, 81] on span "Google Gemini" at bounding box center [377, 80] width 27 height 5
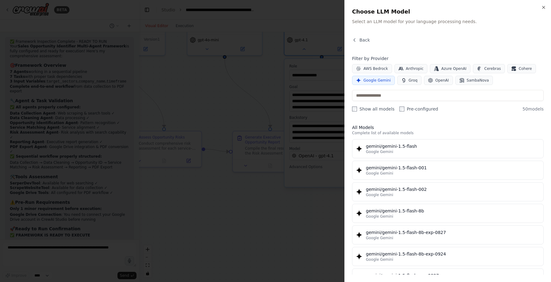
click at [406, 107] on label "Pre-configured" at bounding box center [419, 109] width 39 height 6
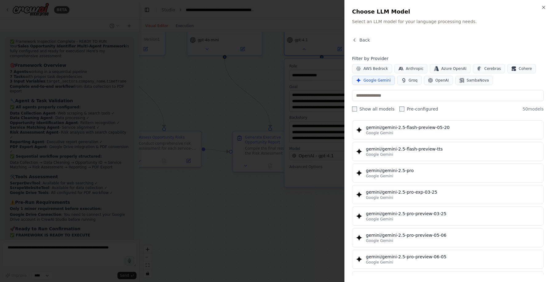
scroll to position [622, 0]
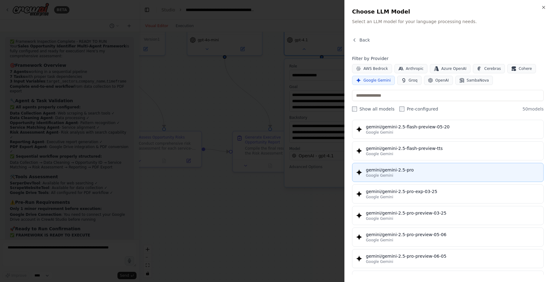
click at [412, 173] on div "Google Gemini" at bounding box center [453, 175] width 174 height 5
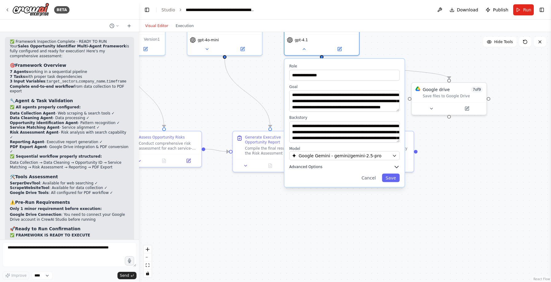
click at [309, 169] on span "Advanced Options" at bounding box center [305, 166] width 33 height 5
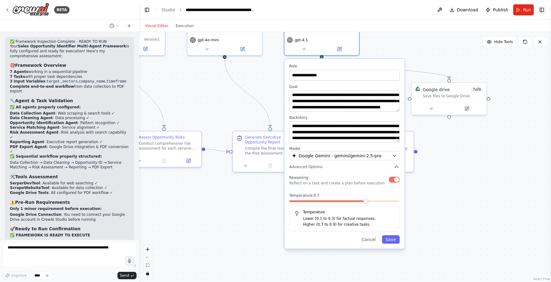
click at [546, 8] on button "Toggle Right Sidebar" at bounding box center [542, 10] width 9 height 9
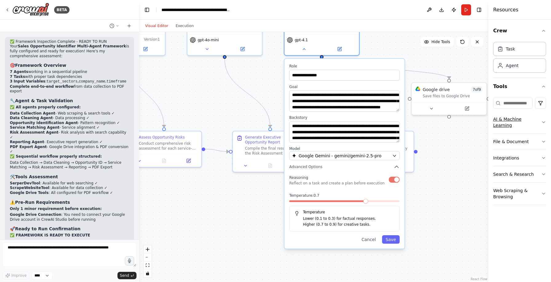
click at [520, 123] on button "AI & Machine Learning" at bounding box center [519, 122] width 53 height 22
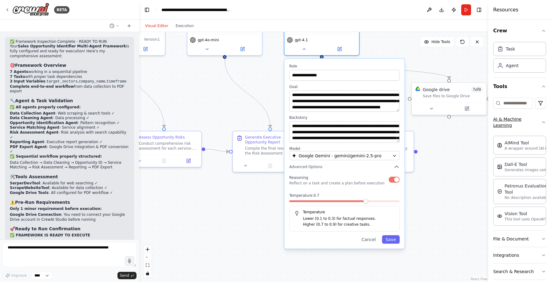
click at [521, 121] on button "AI & Machine Learning" at bounding box center [519, 122] width 53 height 22
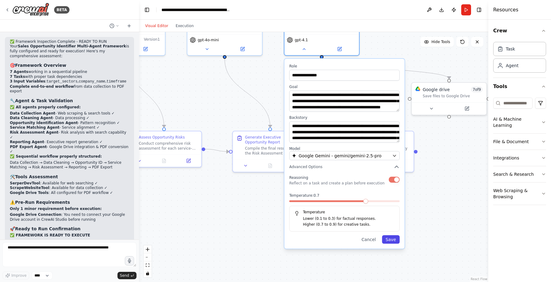
click at [390, 238] on button "Save" at bounding box center [391, 239] width 18 height 9
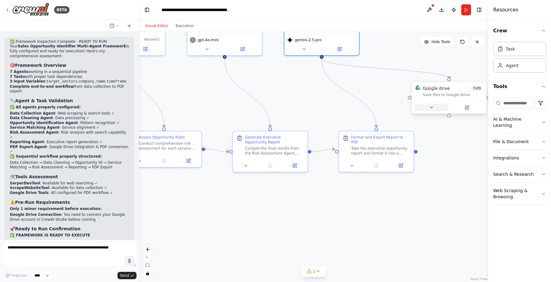
click at [429, 109] on icon at bounding box center [431, 107] width 5 height 5
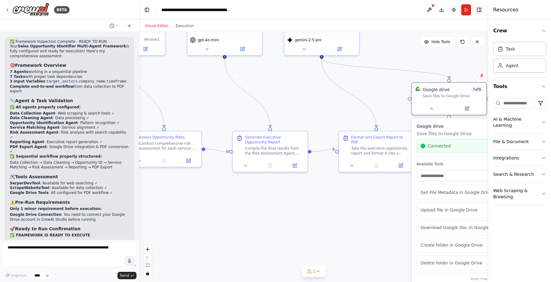
click at [479, 7] on button "Toggle Right Sidebar" at bounding box center [479, 10] width 9 height 9
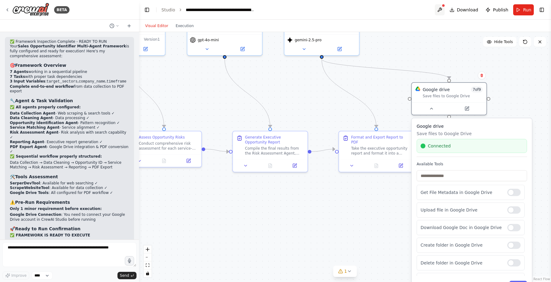
click at [443, 10] on button at bounding box center [440, 9] width 10 height 11
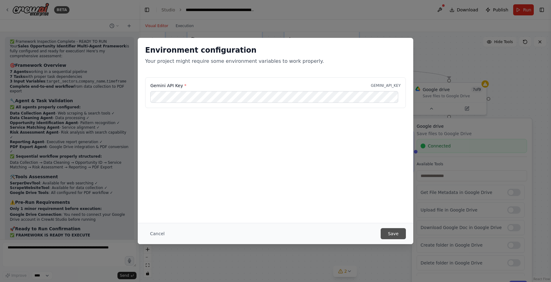
click at [393, 232] on button "Save" at bounding box center [393, 233] width 25 height 11
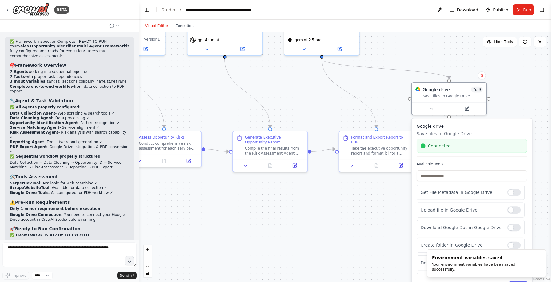
click at [453, 148] on div "Connected" at bounding box center [472, 146] width 102 height 6
click at [451, 147] on div "Connected" at bounding box center [472, 146] width 102 height 6
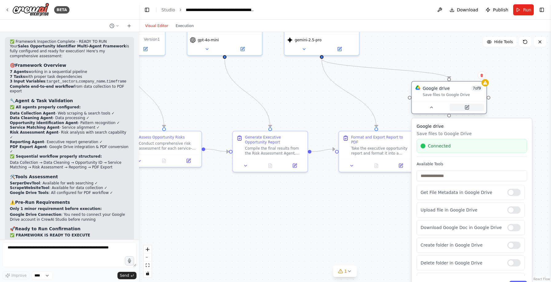
click at [469, 109] on icon at bounding box center [467, 107] width 4 height 4
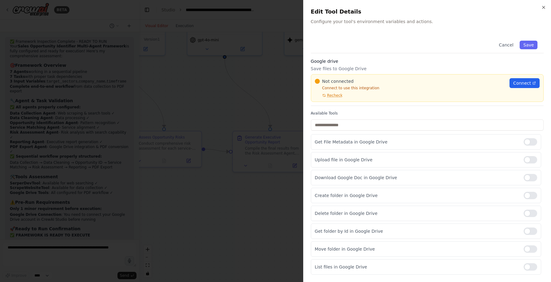
click at [219, 93] on div at bounding box center [275, 141] width 551 height 282
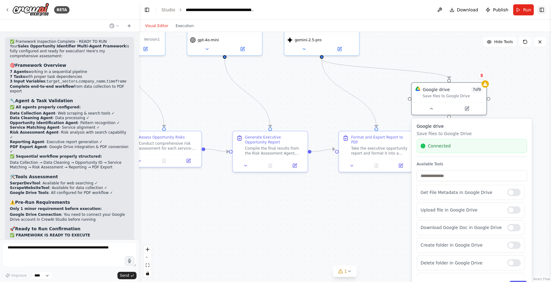
click at [542, 6] on button "Toggle Right Sidebar" at bounding box center [542, 10] width 9 height 9
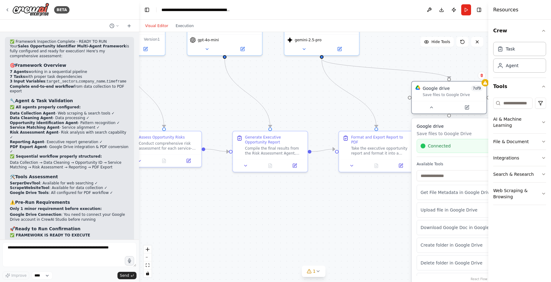
click at [445, 97] on div "Save files to Google Drive" at bounding box center [453, 94] width 60 height 5
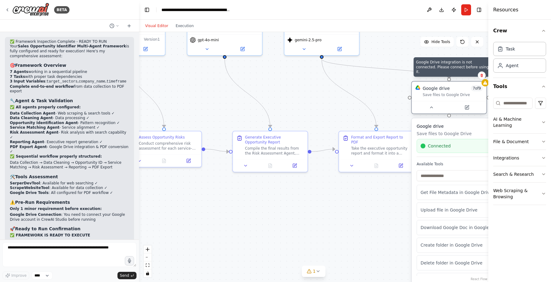
click at [485, 84] on icon at bounding box center [485, 83] width 4 height 4
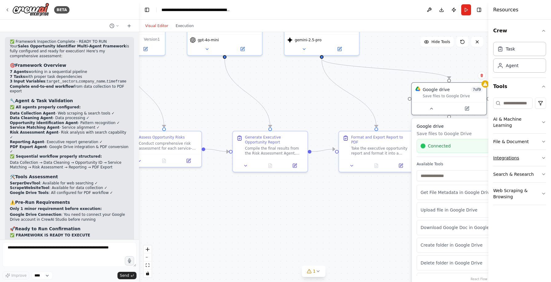
click at [511, 150] on button "Integrations" at bounding box center [519, 158] width 53 height 16
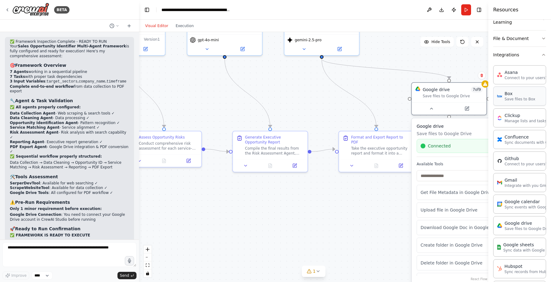
scroll to position [115, 0]
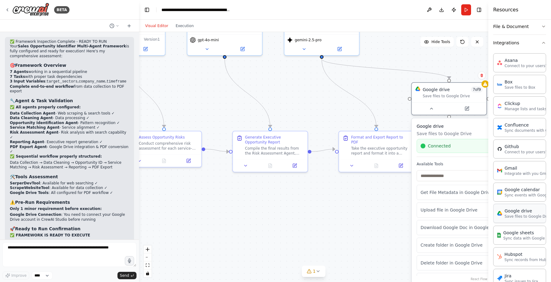
click at [514, 208] on div "Google drive" at bounding box center [529, 211] width 48 height 6
click at [511, 214] on p "Save files to Google Drive" at bounding box center [529, 216] width 48 height 5
drag, startPoint x: 511, startPoint y: 208, endPoint x: 368, endPoint y: 222, distance: 143.7
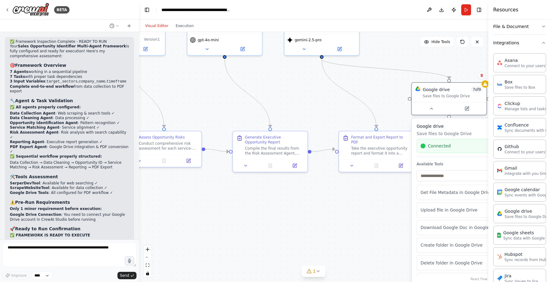
click at [368, 222] on div "BETA Hello! I'm the CrewAI assistant. What kind of automation do you want to bu…" at bounding box center [275, 141] width 551 height 282
drag, startPoint x: 391, startPoint y: 239, endPoint x: 342, endPoint y: 220, distance: 52.6
click at [342, 220] on div "Save files to Google Drive" at bounding box center [344, 222] width 60 height 5
click at [322, 235] on icon at bounding box center [322, 234] width 2 height 1
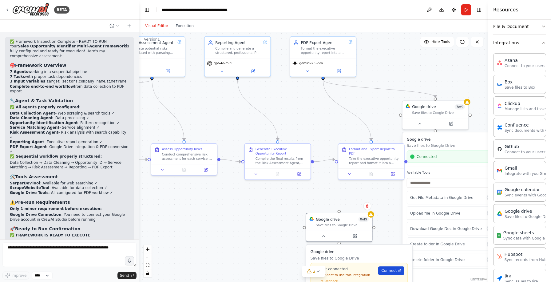
click at [387, 272] on span "Connect" at bounding box center [388, 270] width 15 height 5
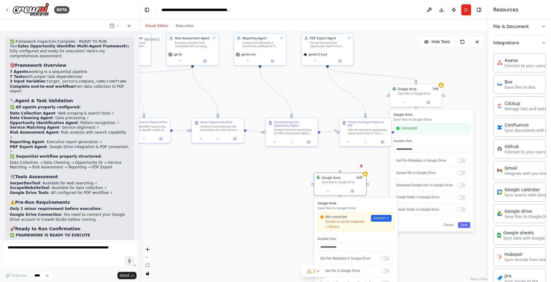
drag, startPoint x: 289, startPoint y: 257, endPoint x: 292, endPoint y: 182, distance: 75.1
click at [292, 182] on div ".deletable-edge-delete-btn { width: 20px; height: 20px; border: 0px solid #ffff…" at bounding box center [313, 157] width 349 height 250
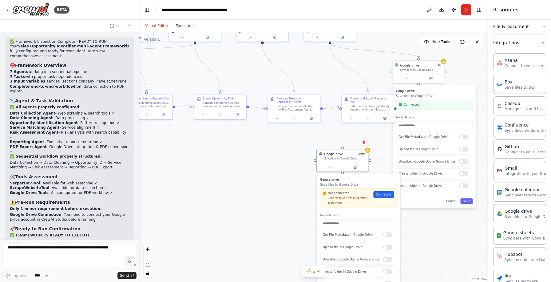
click at [336, 204] on span "Recheck" at bounding box center [336, 202] width 11 height 3
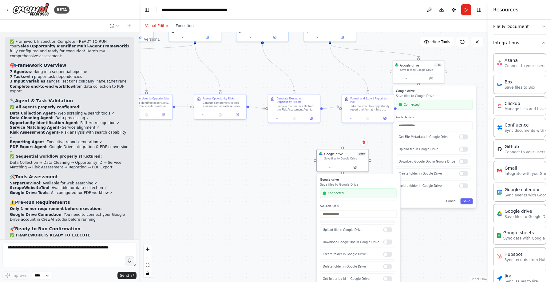
scroll to position [0, 0]
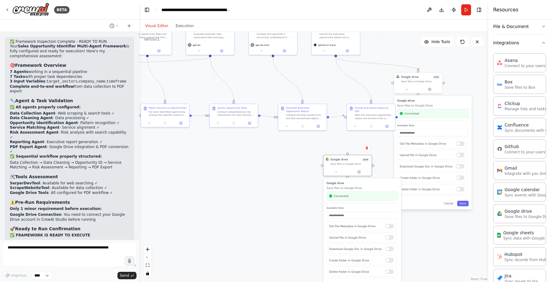
drag, startPoint x: 414, startPoint y: 233, endPoint x: 303, endPoint y: 152, distance: 136.8
click at [303, 152] on div ".deletable-edge-delete-btn { width: 20px; height: 20px; border: 0px solid #ffff…" at bounding box center [313, 157] width 349 height 250
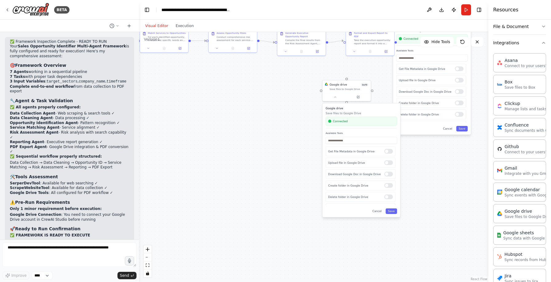
drag, startPoint x: 300, startPoint y: 201, endPoint x: 299, endPoint y: 126, distance: 74.4
click at [299, 126] on div ".deletable-edge-delete-btn { width: 20px; height: 20px; border: 0px solid #ffff…" at bounding box center [313, 157] width 349 height 250
click at [388, 198] on div at bounding box center [388, 197] width 9 height 5
click at [388, 190] on div "Create folder in Google Drive" at bounding box center [361, 186] width 70 height 10
click at [389, 181] on div "Create folder in Google Drive" at bounding box center [361, 186] width 70 height 10
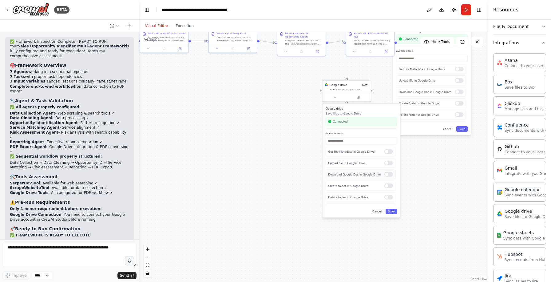
click at [389, 175] on div at bounding box center [388, 174] width 9 height 5
click at [389, 185] on div at bounding box center [388, 185] width 9 height 5
click at [390, 164] on div at bounding box center [388, 163] width 9 height 5
click at [391, 150] on div at bounding box center [388, 151] width 9 height 5
click at [392, 160] on div "Upload file in Google Drive" at bounding box center [361, 163] width 70 height 10
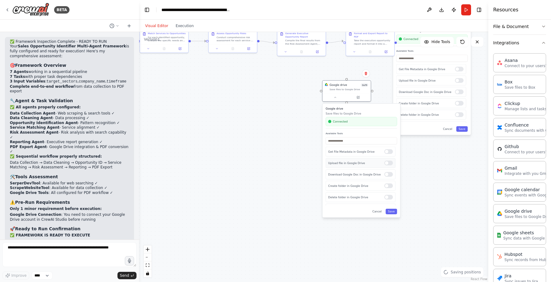
click at [391, 164] on div at bounding box center [388, 163] width 9 height 5
click at [391, 151] on div at bounding box center [388, 151] width 9 height 5
click at [392, 157] on div "Get File Metadata in Google Drive Upload file in Google Drive Download Google D…" at bounding box center [361, 175] width 71 height 59
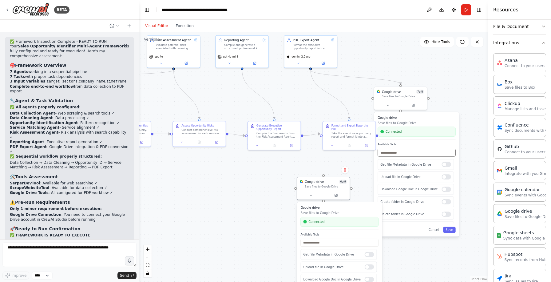
drag, startPoint x: 448, startPoint y: 146, endPoint x: 431, endPoint y: 248, distance: 103.2
click at [431, 248] on div ".deletable-edge-delete-btn { width: 20px; height: 20px; border: 0px solid #ffff…" at bounding box center [313, 157] width 349 height 250
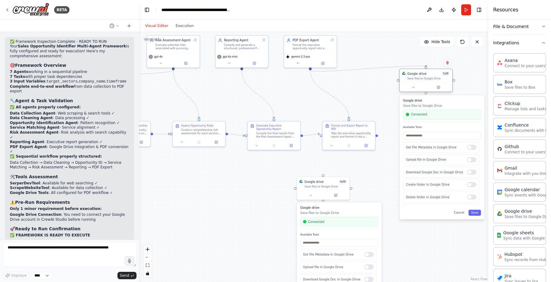
drag, startPoint x: 400, startPoint y: 91, endPoint x: 425, endPoint y: 74, distance: 31.1
click at [425, 74] on div "Google drive 7 of 9" at bounding box center [429, 74] width 42 height 4
click at [447, 64] on icon at bounding box center [448, 63] width 4 height 4
click at [435, 63] on button "Confirm" at bounding box center [430, 62] width 22 height 7
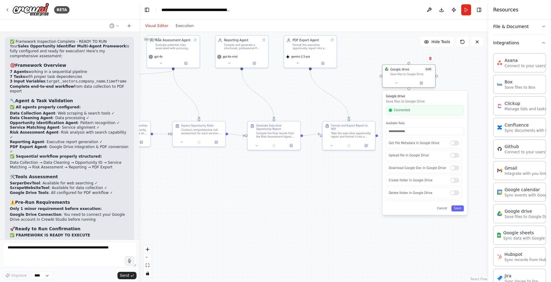
drag, startPoint x: 325, startPoint y: 182, endPoint x: 406, endPoint y: 65, distance: 142.7
click at [406, 67] on div "Google drive 0 of 9" at bounding box center [411, 69] width 42 height 4
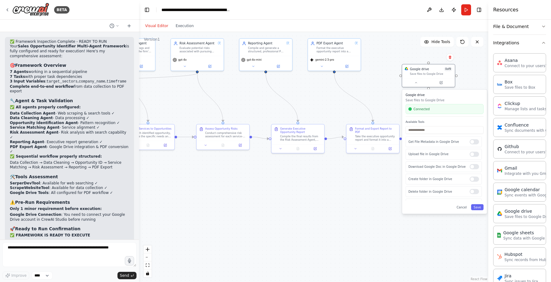
drag, startPoint x: 311, startPoint y: 70, endPoint x: 335, endPoint y: 73, distance: 24.2
click at [335, 73] on div ".deletable-edge-delete-btn { width: 20px; height: 20px; border: 0px solid #ffff…" at bounding box center [313, 157] width 349 height 250
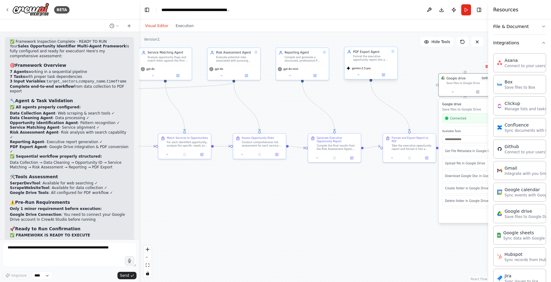
drag, startPoint x: 335, startPoint y: 72, endPoint x: 371, endPoint y: 81, distance: 37.1
click at [371, 81] on div ".deletable-edge-delete-btn { width: 20px; height: 20px; border: 0px solid #ffff…" at bounding box center [313, 157] width 349 height 250
drag, startPoint x: 370, startPoint y: 80, endPoint x: 376, endPoint y: 82, distance: 6.6
click at [376, 82] on div ".deletable-edge-delete-btn { width: 20px; height: 20px; border: 0px solid #ffff…" at bounding box center [313, 157] width 349 height 250
click at [371, 81] on div at bounding box center [370, 80] width 2 height 2
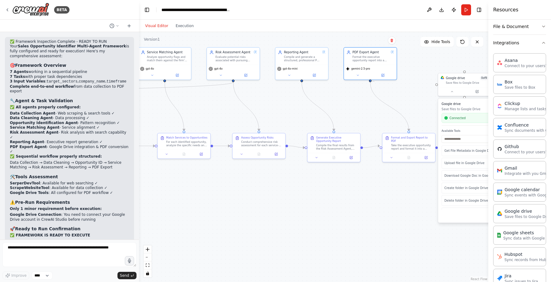
drag, startPoint x: 370, startPoint y: 81, endPoint x: 375, endPoint y: 82, distance: 5.3
click at [375, 82] on div ".deletable-edge-delete-btn { width: 20px; height: 20px; border: 0px solid #ffff…" at bounding box center [313, 157] width 349 height 250
drag, startPoint x: 436, startPoint y: 85, endPoint x: 372, endPoint y: 82, distance: 64.7
click at [372, 81] on div ".deletable-edge-delete-btn { width: 20px; height: 20px; border: 0px solid #ffff…" at bounding box center [313, 157] width 349 height 250
drag, startPoint x: 466, startPoint y: 70, endPoint x: 437, endPoint y: 85, distance: 33.2
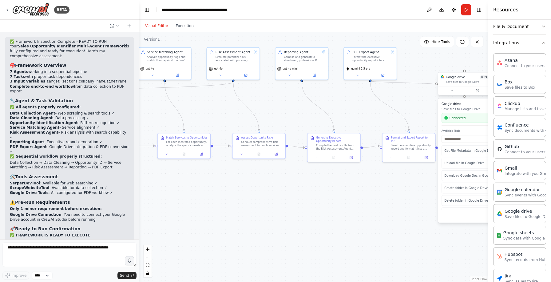
click at [437, 85] on div ".deletable-edge-delete-btn { width: 20px; height: 20px; border: 0px solid #ffff…" at bounding box center [313, 157] width 349 height 250
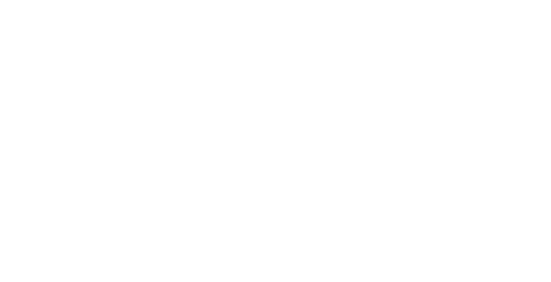
click at [95, 0] on html at bounding box center [275, 0] width 551 height 0
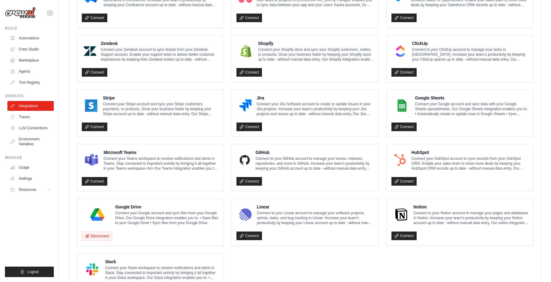
scroll to position [296, 0]
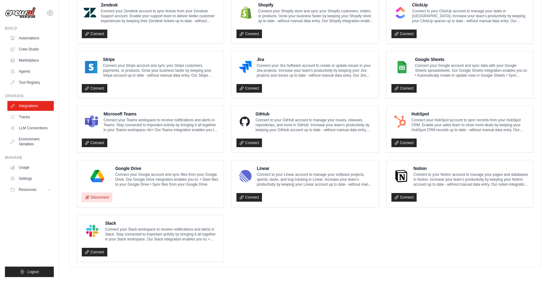
click at [93, 198] on button "Disconnect" at bounding box center [97, 197] width 30 height 9
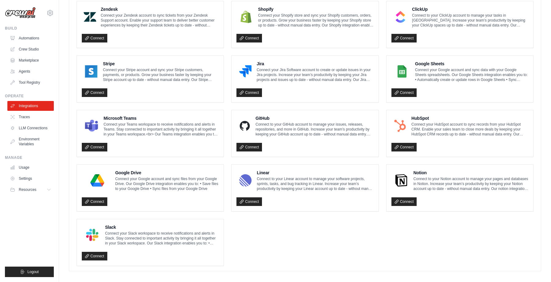
scroll to position [295, 0]
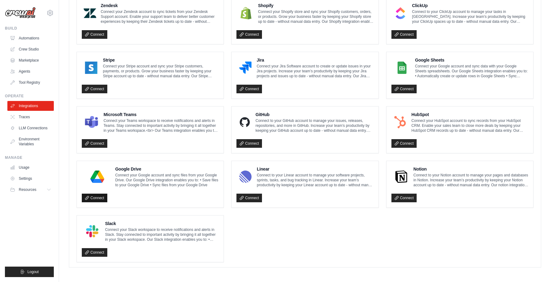
click at [94, 197] on link "Connect" at bounding box center [95, 197] width 26 height 9
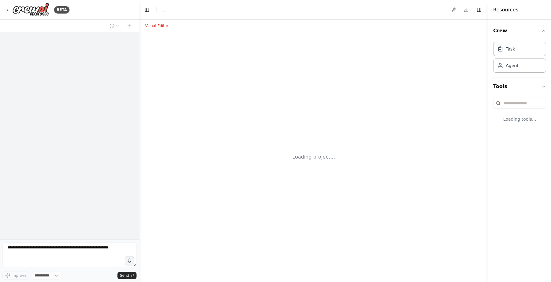
select select "****"
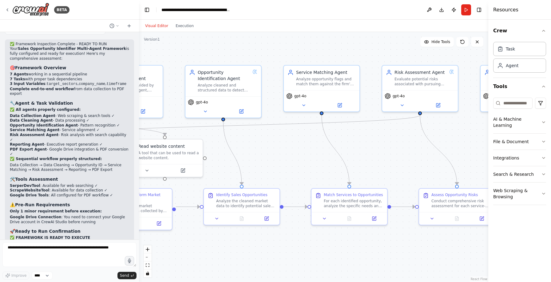
scroll to position [3732, 0]
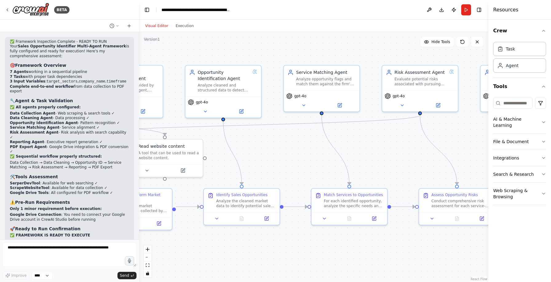
drag, startPoint x: 462, startPoint y: 146, endPoint x: 216, endPoint y: 158, distance: 246.6
click at [217, 157] on div ".deletable-edge-delete-btn { width: 20px; height: 20px; border: 0px solid #ffff…" at bounding box center [313, 157] width 349 height 250
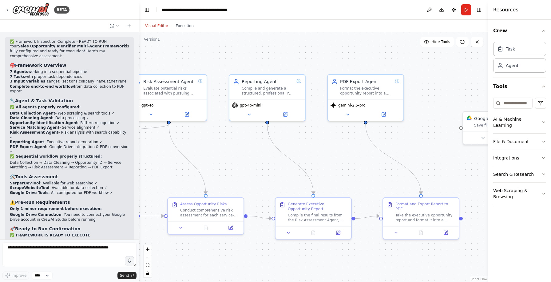
drag, startPoint x: 420, startPoint y: 156, endPoint x: 194, endPoint y: 155, distance: 226.1
click at [194, 155] on div ".deletable-edge-delete-btn { width: 20px; height: 20px; border: 0px solid #ffff…" at bounding box center [313, 157] width 349 height 250
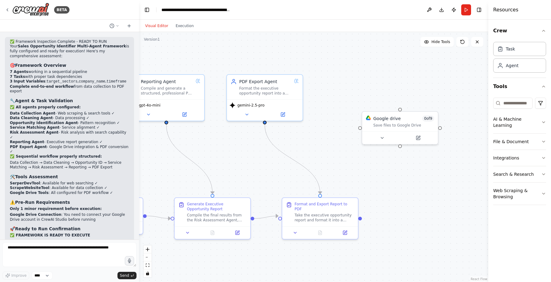
drag, startPoint x: 417, startPoint y: 148, endPoint x: 354, endPoint y: 148, distance: 62.7
click at [354, 148] on div ".deletable-edge-delete-btn { width: 20px; height: 20px; border: 0px solid #ffff…" at bounding box center [313, 157] width 349 height 250
click at [382, 137] on icon at bounding box center [382, 136] width 2 height 1
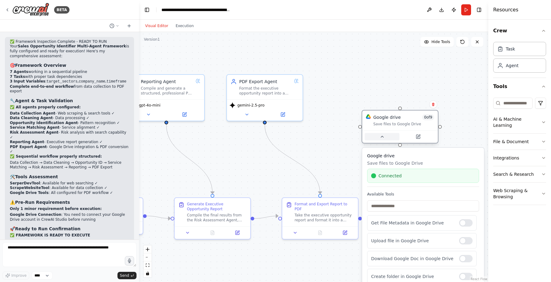
click at [382, 137] on icon at bounding box center [382, 136] width 2 height 1
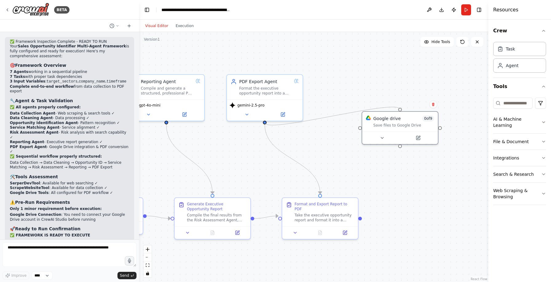
drag, startPoint x: 359, startPoint y: 127, endPoint x: 263, endPoint y: 125, distance: 95.7
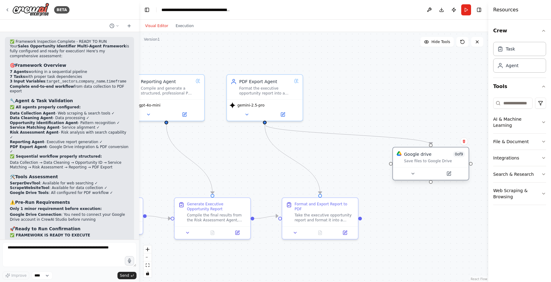
drag, startPoint x: 408, startPoint y: 116, endPoint x: 441, endPoint y: 150, distance: 47.4
click at [441, 150] on div "Google drive 0 of 9 Save files to Google Drive" at bounding box center [431, 157] width 76 height 20
drag, startPoint x: 361, startPoint y: 216, endPoint x: 439, endPoint y: 183, distance: 84.5
click at [439, 183] on div ".deletable-edge-delete-btn { width: 20px; height: 20px; border: 0px solid #ffff…" at bounding box center [313, 157] width 349 height 250
click at [390, 166] on div ".deletable-edge-delete-btn { width: 20px; height: 20px; border: 0px solid #ffff…" at bounding box center [313, 157] width 349 height 250
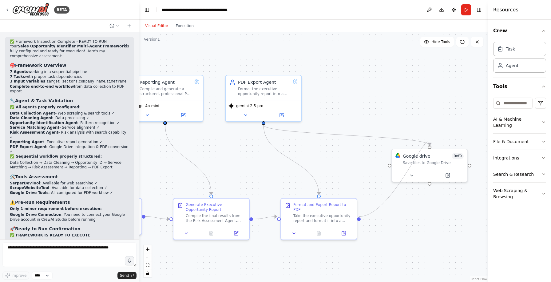
drag, startPoint x: 389, startPoint y: 165, endPoint x: 360, endPoint y: 217, distance: 59.7
click at [360, 217] on div ".deletable-edge-delete-btn { width: 20px; height: 20px; border: 0px solid #ffff…" at bounding box center [313, 157] width 349 height 250
click at [278, 129] on icon "Edge from 5c2c0c9e-9881-4ee9-87e3-89ccd92dd743 to 71b5f812-e2c0-4ffe-9033-c9f5e…" at bounding box center [347, 135] width 166 height 20
click at [344, 135] on button at bounding box center [346, 135] width 7 height 7
drag, startPoint x: 360, startPoint y: 216, endPoint x: 370, endPoint y: 199, distance: 20.6
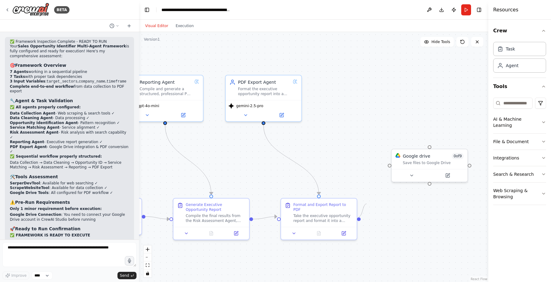
click at [370, 199] on div ".deletable-edge-delete-btn { width: 20px; height: 20px; border: 0px solid #ffff…" at bounding box center [313, 157] width 349 height 250
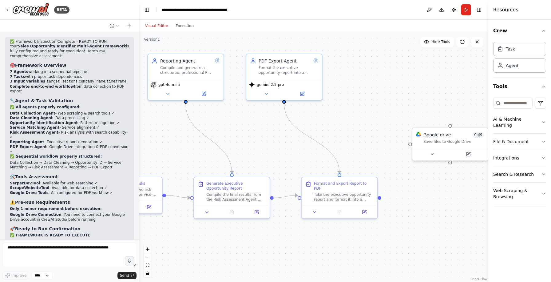
drag, startPoint x: 370, startPoint y: 199, endPoint x: 391, endPoint y: 177, distance: 29.6
click at [391, 177] on div ".deletable-edge-delete-btn { width: 20px; height: 20px; border: 0px solid #ffff…" at bounding box center [313, 157] width 349 height 250
drag, startPoint x: 435, startPoint y: 144, endPoint x: 422, endPoint y: 174, distance: 32.8
click at [422, 174] on div "Google drive 0 of 9 Save files to Google Drive" at bounding box center [438, 167] width 76 height 20
click at [380, 196] on div at bounding box center [380, 198] width 4 height 4
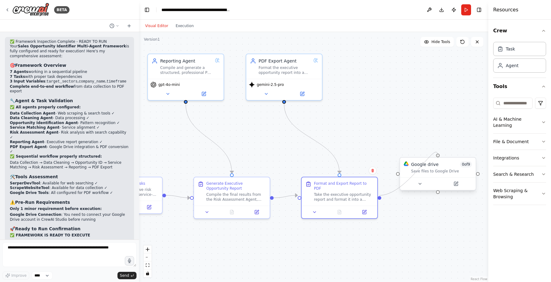
drag, startPoint x: 380, startPoint y: 195, endPoint x: 439, endPoint y: 156, distance: 71.3
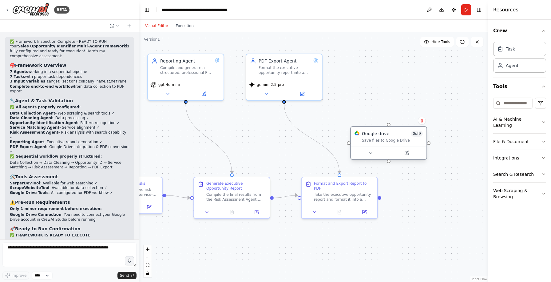
drag, startPoint x: 430, startPoint y: 163, endPoint x: 382, endPoint y: 130, distance: 58.0
click at [382, 130] on div "Google drive" at bounding box center [375, 133] width 27 height 6
drag, startPoint x: 340, startPoint y: 166, endPoint x: 340, endPoint y: 160, distance: 5.8
click at [340, 160] on div ".deletable-edge-delete-btn { width: 20px; height: 20px; border: 0px solid #ffff…" at bounding box center [313, 157] width 349 height 250
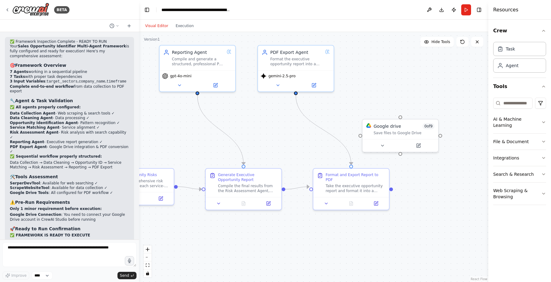
drag, startPoint x: 340, startPoint y: 160, endPoint x: 353, endPoint y: 149, distance: 16.9
click at [353, 149] on div ".deletable-edge-delete-btn { width: 20px; height: 20px; border: 0px solid #ffff…" at bounding box center [313, 157] width 349 height 250
click at [332, 132] on icon "Edge from 5c2c0c9e-9881-4ee9-87e3-89ccd92dd743 to 060f7ad2-1bb6-43c9-ab7f-9a110…" at bounding box center [324, 128] width 55 height 70
click at [323, 127] on icon at bounding box center [325, 128] width 5 height 6
click at [298, 93] on div ".deletable-edge-delete-btn { width: 20px; height: 20px; border: 0px solid #ffff…" at bounding box center [313, 157] width 349 height 250
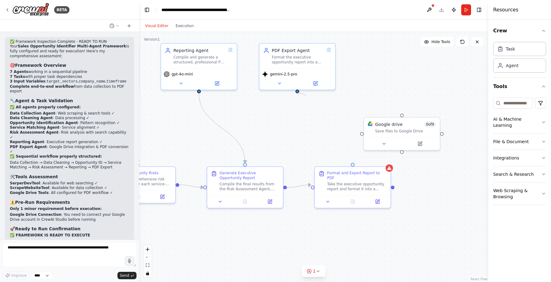
drag, startPoint x: 296, startPoint y: 90, endPoint x: 306, endPoint y: 96, distance: 11.0
click at [306, 96] on div ".deletable-edge-delete-btn { width: 20px; height: 20px; border: 0px solid #ffff…" at bounding box center [313, 157] width 349 height 250
click at [297, 92] on div ".deletable-edge-delete-btn { width: 20px; height: 20px; border: 0px solid #ffff…" at bounding box center [313, 157] width 349 height 250
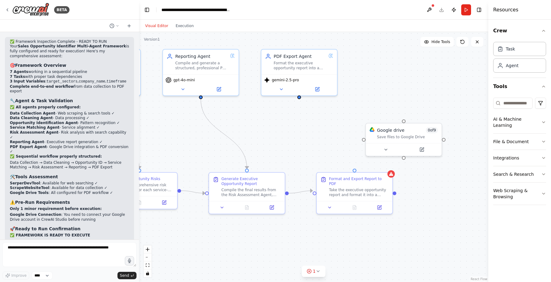
drag, startPoint x: 298, startPoint y: 93, endPoint x: 301, endPoint y: 101, distance: 8.1
click at [301, 101] on div ".deletable-edge-delete-btn { width: 20px; height: 20px; border: 0px solid #ffff…" at bounding box center [313, 157] width 349 height 250
drag, startPoint x: 404, startPoint y: 123, endPoint x: 302, endPoint y: 101, distance: 104.4
click at [302, 101] on div ".deletable-edge-delete-btn { width: 20px; height: 20px; border: 0px solid #ffff…" at bounding box center [313, 157] width 349 height 250
click at [405, 160] on div at bounding box center [405, 159] width 4 height 4
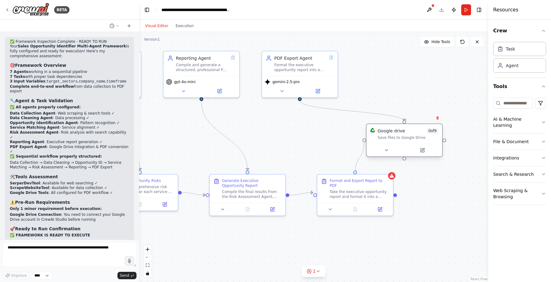
drag, startPoint x: 355, startPoint y: 170, endPoint x: 364, endPoint y: 142, distance: 29.5
click at [364, 142] on div ".deletable-edge-delete-btn { width: 20px; height: 20px; border: 0px solid #ffff…" at bounding box center [313, 157] width 349 height 250
drag, startPoint x: 404, startPoint y: 160, endPoint x: 351, endPoint y: 170, distance: 54.2
click at [351, 170] on div ".deletable-edge-delete-btn { width: 20px; height: 20px; border: 0px solid #ffff…" at bounding box center [313, 157] width 349 height 250
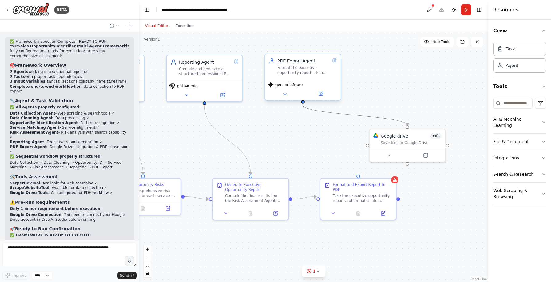
drag, startPoint x: 300, startPoint y: 100, endPoint x: 305, endPoint y: 107, distance: 9.0
click at [305, 107] on div ".deletable-edge-delete-btn { width: 20px; height: 20px; border: 0px solid #ffff…" at bounding box center [313, 157] width 349 height 250
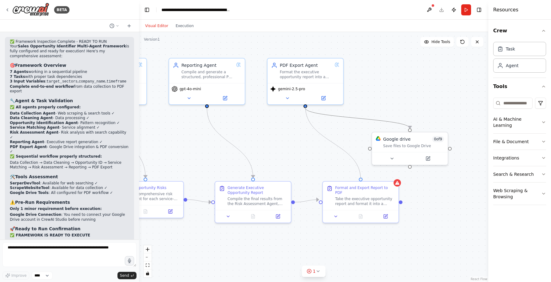
drag, startPoint x: 360, startPoint y: 178, endPoint x: 304, endPoint y: 109, distance: 89.2
click at [479, 8] on button "Toggle Right Sidebar" at bounding box center [479, 10] width 9 height 9
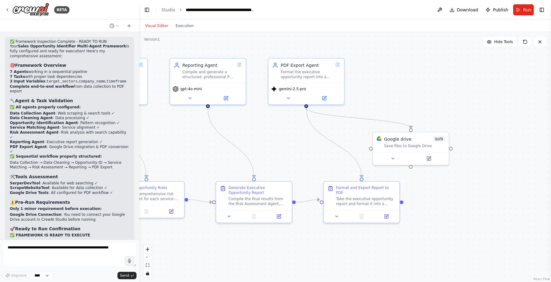
drag, startPoint x: 419, startPoint y: 98, endPoint x: 435, endPoint y: 98, distance: 15.4
click at [427, 98] on div ".deletable-edge-delete-btn { width: 20px; height: 20px; border: 0px solid #ffff…" at bounding box center [345, 157] width 412 height 250
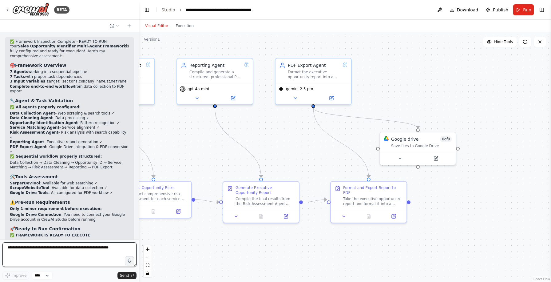
click at [37, 253] on textarea at bounding box center [69, 254] width 134 height 25
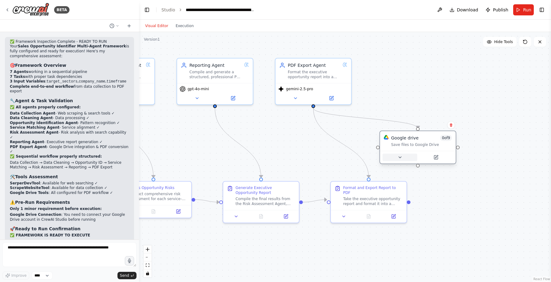
click at [403, 157] on button at bounding box center [400, 156] width 35 height 7
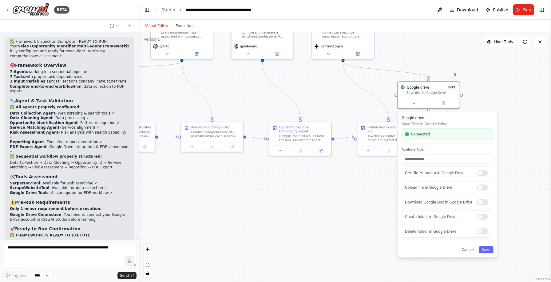
drag, startPoint x: 515, startPoint y: 218, endPoint x: 521, endPoint y: 148, distance: 70.4
click at [521, 148] on div ".deletable-edge-delete-btn { width: 20px; height: 20px; border: 0px solid #ffff…" at bounding box center [345, 157] width 412 height 250
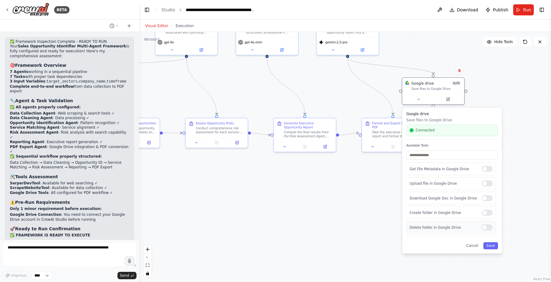
click at [490, 230] on div "Delete folder in Google Drive" at bounding box center [451, 227] width 90 height 13
click at [488, 172] on div "Get File Metadata in Google Drive" at bounding box center [451, 168] width 90 height 13
click at [488, 168] on div at bounding box center [487, 169] width 11 height 6
click at [487, 185] on div at bounding box center [487, 183] width 11 height 6
click at [487, 194] on div "Download Google Doc in Google Drive" at bounding box center [451, 198] width 90 height 13
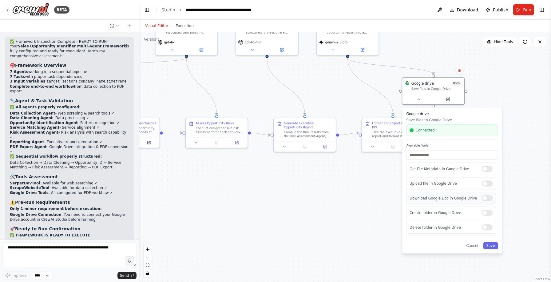
click at [488, 199] on div at bounding box center [487, 198] width 11 height 6
click at [488, 210] on div at bounding box center [487, 212] width 11 height 6
click at [488, 223] on div "Delete folder in Google Drive" at bounding box center [451, 227] width 90 height 13
click at [488, 227] on div at bounding box center [487, 227] width 11 height 6
click at [490, 213] on div at bounding box center [487, 212] width 11 height 6
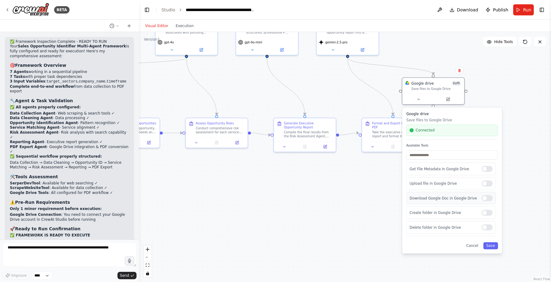
click at [489, 201] on div "Download Google Doc in Google Drive" at bounding box center [451, 198] width 90 height 13
click at [489, 198] on div at bounding box center [487, 198] width 11 height 6
click at [489, 169] on div at bounding box center [487, 169] width 11 height 6
click at [488, 169] on div at bounding box center [487, 169] width 11 height 6
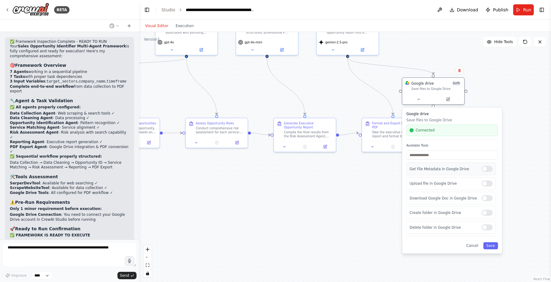
click at [488, 169] on div at bounding box center [487, 169] width 11 height 6
click at [489, 183] on div at bounding box center [487, 183] width 11 height 6
click at [488, 199] on div at bounding box center [487, 198] width 11 height 6
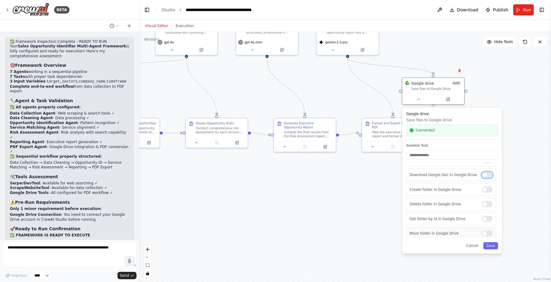
scroll to position [26, 0]
click at [491, 191] on div at bounding box center [487, 191] width 11 height 6
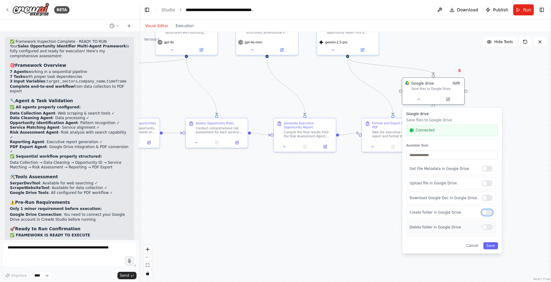
scroll to position [0, 0]
click at [490, 168] on div at bounding box center [487, 169] width 11 height 6
click at [488, 169] on div at bounding box center [487, 169] width 11 height 6
click at [489, 184] on div at bounding box center [487, 183] width 11 height 6
click at [489, 171] on div at bounding box center [487, 169] width 11 height 6
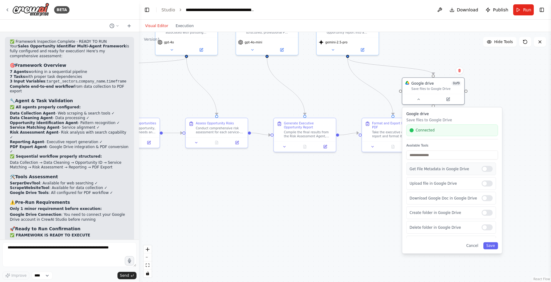
click at [488, 172] on div "Get File Metadata in Google Drive" at bounding box center [451, 168] width 90 height 13
click at [488, 166] on div at bounding box center [487, 169] width 11 height 6
click at [487, 185] on div at bounding box center [487, 183] width 11 height 6
click at [490, 172] on div at bounding box center [487, 169] width 11 height 6
click at [487, 198] on div at bounding box center [487, 198] width 11 height 6
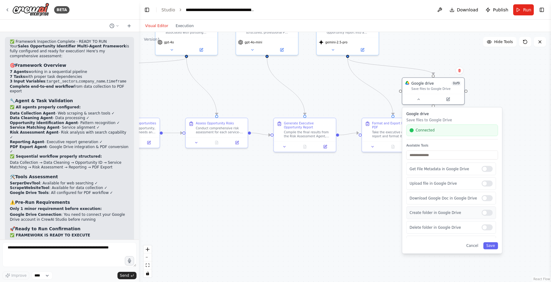
click at [488, 211] on div at bounding box center [487, 212] width 11 height 6
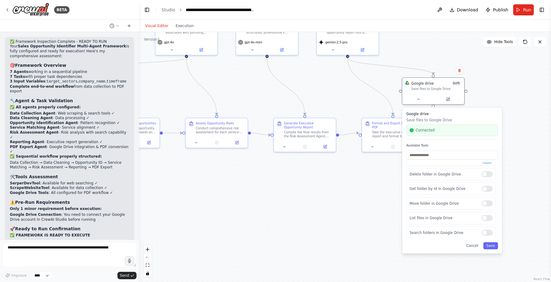
scroll to position [66, 0]
click at [488, 217] on div at bounding box center [487, 217] width 11 height 6
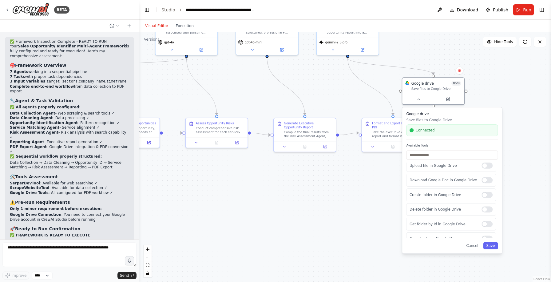
scroll to position [0, 0]
click at [489, 171] on div at bounding box center [487, 169] width 11 height 6
click at [489, 182] on div at bounding box center [487, 183] width 11 height 6
click at [489, 188] on div "Upload file in Google Drive" at bounding box center [451, 183] width 90 height 13
click at [490, 182] on div at bounding box center [487, 183] width 11 height 6
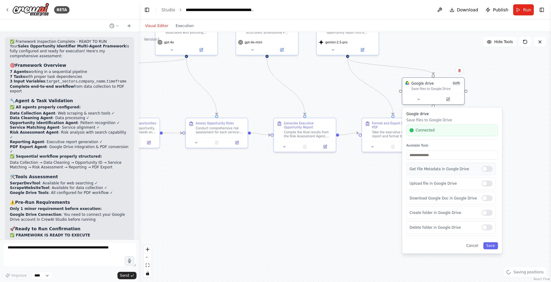
click at [491, 169] on div at bounding box center [487, 169] width 11 height 6
click at [490, 184] on div at bounding box center [487, 183] width 11 height 6
click at [488, 196] on div at bounding box center [487, 198] width 11 height 6
click at [489, 212] on div at bounding box center [487, 212] width 11 height 6
click at [491, 170] on div at bounding box center [487, 169] width 11 height 6
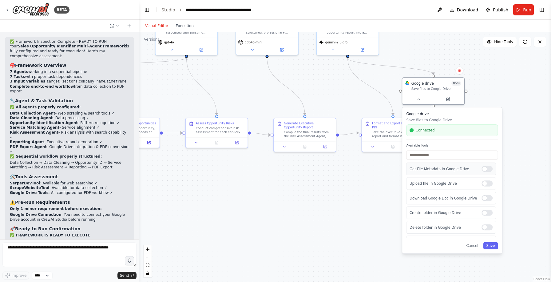
click at [491, 170] on div at bounding box center [487, 169] width 11 height 6
click at [489, 175] on div "Get File Metadata in Google Drive" at bounding box center [451, 168] width 90 height 13
click at [489, 173] on div "Get File Metadata in Google Drive" at bounding box center [451, 168] width 90 height 13
click at [489, 171] on div at bounding box center [487, 169] width 11 height 6
click at [489, 184] on div at bounding box center [487, 183] width 11 height 6
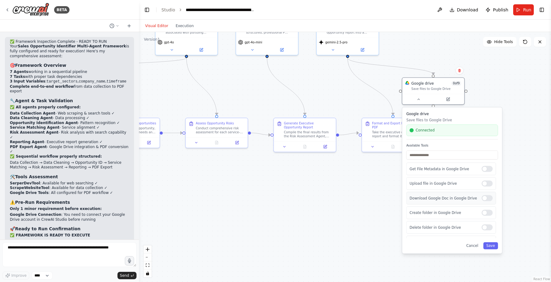
click at [489, 195] on div at bounding box center [487, 198] width 11 height 6
click at [490, 168] on div at bounding box center [487, 169] width 11 height 6
click at [489, 182] on div at bounding box center [487, 183] width 11 height 6
click at [488, 183] on div at bounding box center [487, 183] width 11 height 6
click at [490, 167] on div at bounding box center [487, 169] width 11 height 6
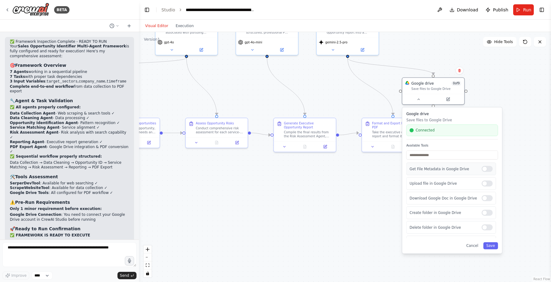
click at [488, 170] on div at bounding box center [487, 169] width 11 height 6
click at [489, 185] on div at bounding box center [487, 183] width 11 height 6
click at [488, 198] on div at bounding box center [487, 198] width 11 height 6
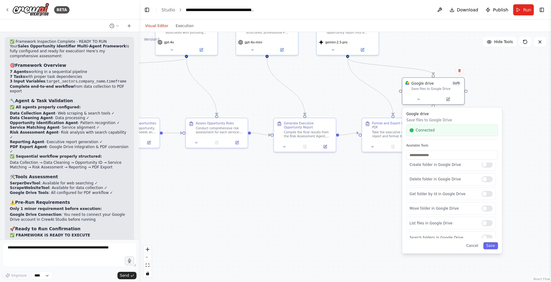
scroll to position [66, 0]
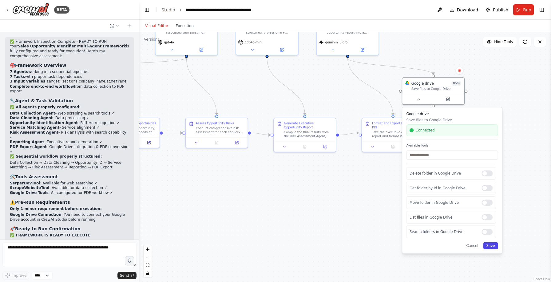
click at [491, 247] on button "Save" at bounding box center [490, 245] width 15 height 7
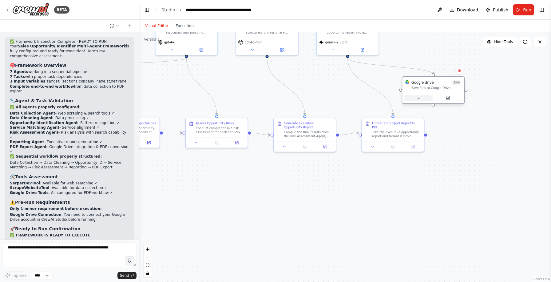
click at [423, 97] on button at bounding box center [418, 98] width 29 height 6
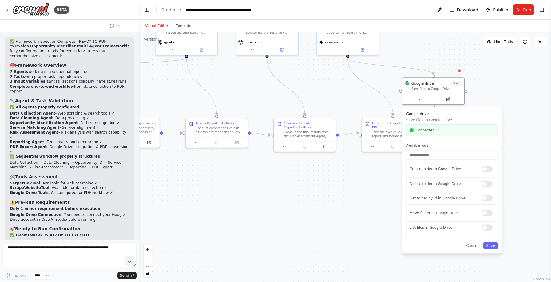
scroll to position [53, 0]
click at [488, 228] on div at bounding box center [487, 228] width 11 height 6
click at [492, 248] on button "Save" at bounding box center [490, 245] width 15 height 7
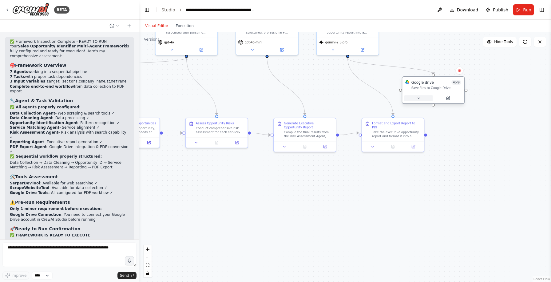
click at [419, 99] on icon at bounding box center [419, 98] width 4 height 4
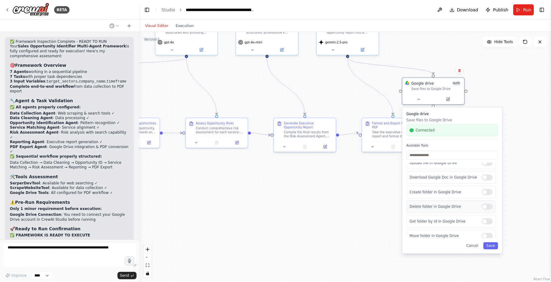
scroll to position [23, 0]
click at [489, 193] on div at bounding box center [487, 194] width 11 height 6
click at [492, 246] on button "Save" at bounding box center [490, 245] width 15 height 7
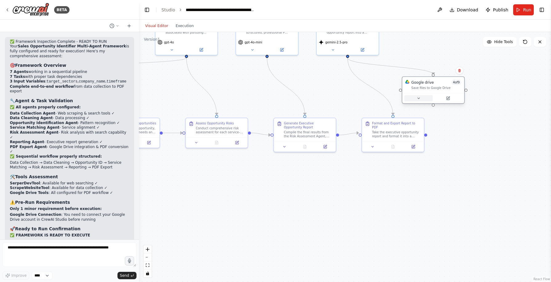
click at [420, 99] on icon at bounding box center [419, 98] width 4 height 4
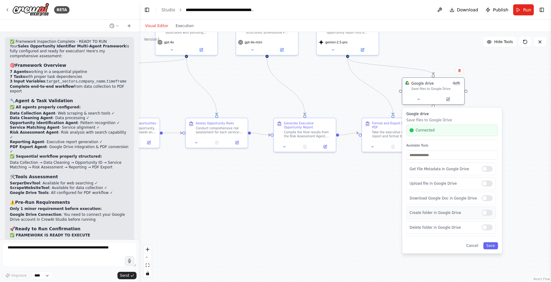
click at [488, 213] on div at bounding box center [487, 212] width 11 height 6
click at [493, 246] on button "Save" at bounding box center [490, 245] width 15 height 7
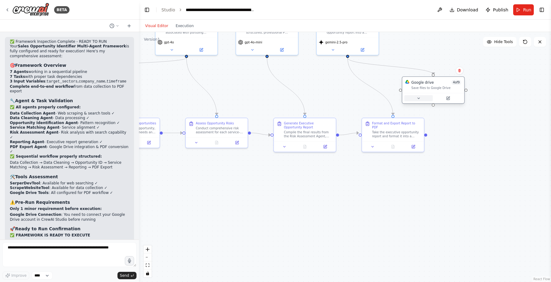
click at [417, 99] on icon at bounding box center [419, 98] width 4 height 4
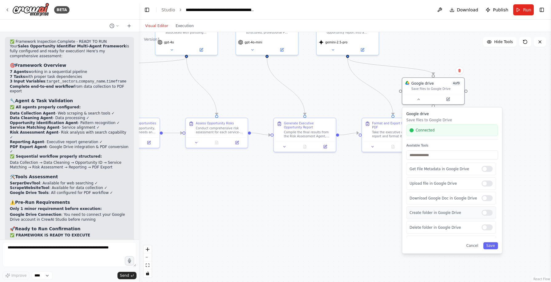
click at [488, 214] on div at bounding box center [487, 212] width 11 height 6
click at [493, 245] on button "Save" at bounding box center [490, 245] width 15 height 7
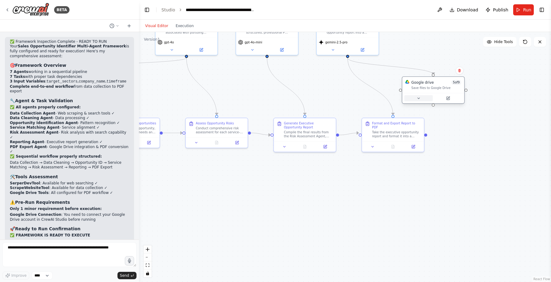
click at [422, 99] on button at bounding box center [418, 98] width 29 height 6
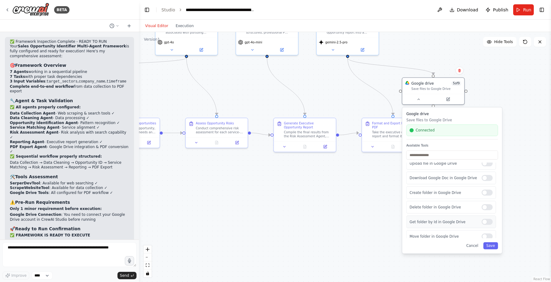
scroll to position [24, 0]
click at [490, 222] on div at bounding box center [487, 222] width 11 height 6
click at [494, 247] on button "Save" at bounding box center [490, 245] width 15 height 7
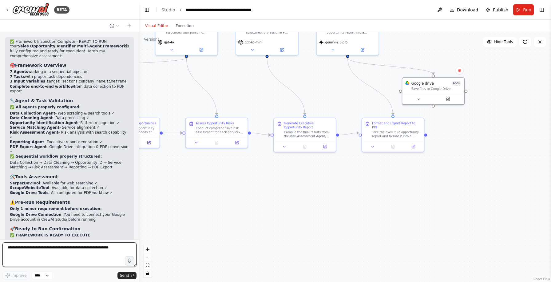
click at [65, 250] on textarea at bounding box center [69, 254] width 134 height 25
type textarea "**********"
click at [15, 274] on span "Improve" at bounding box center [18, 275] width 15 height 5
click at [125, 275] on span "Send" at bounding box center [124, 275] width 9 height 5
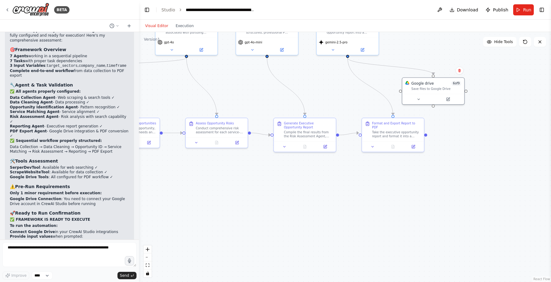
scroll to position [3842, 0]
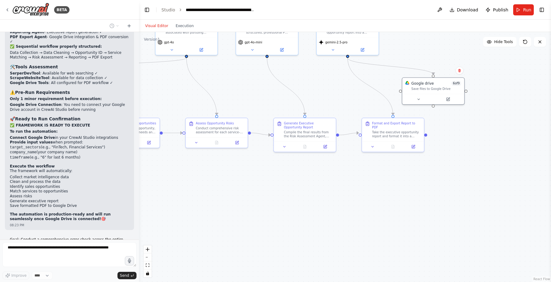
click at [139, 104] on div ".deletable-edge-delete-btn { width: 20px; height: 20px; border: 0px solid #ffff…" at bounding box center [345, 157] width 412 height 250
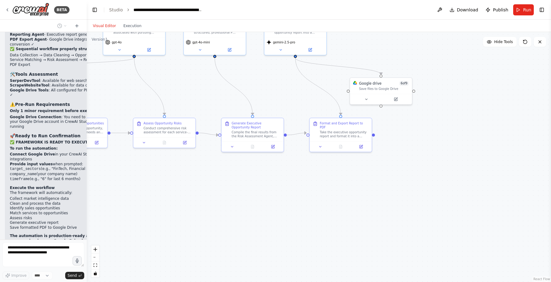
drag, startPoint x: 137, startPoint y: 104, endPoint x: 87, endPoint y: 107, distance: 50.5
click at [87, 107] on div "BETA Hello! I'm the CrewAI assistant. What kind of automation do you want to bu…" at bounding box center [275, 141] width 551 height 282
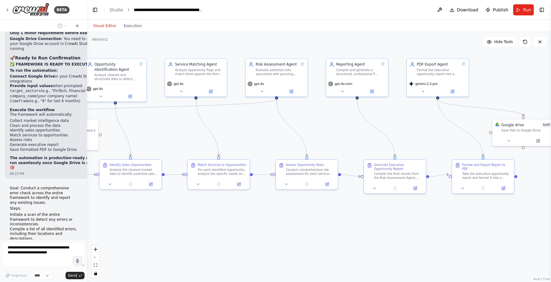
drag, startPoint x: 208, startPoint y: 177, endPoint x: 364, endPoint y: 228, distance: 163.9
click at [364, 228] on div ".deletable-edge-delete-btn { width: 20px; height: 20px; border: 0px solid #ffff…" at bounding box center [319, 157] width 464 height 250
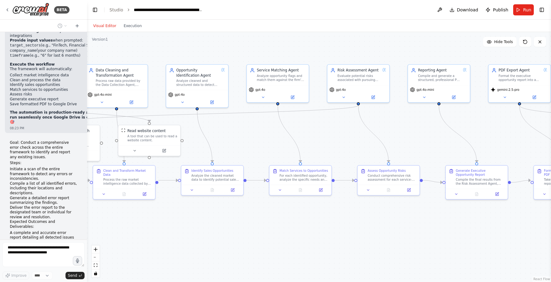
scroll to position [5431, 0]
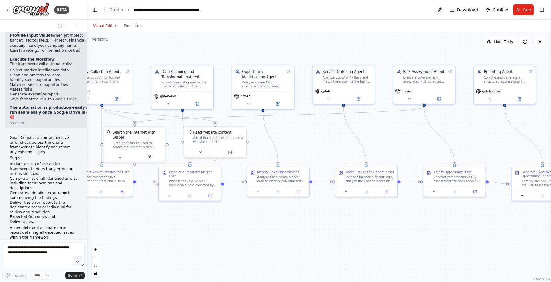
drag, startPoint x: 369, startPoint y: 226, endPoint x: 502, endPoint y: 225, distance: 133.2
click at [502, 225] on div ".deletable-edge-delete-btn { width: 20px; height: 20px; border: 0px solid #ffff…" at bounding box center [319, 157] width 464 height 250
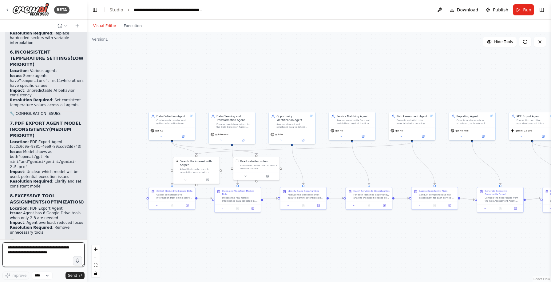
scroll to position [6228, 0]
click at [160, 135] on icon at bounding box center [161, 135] width 3 height 3
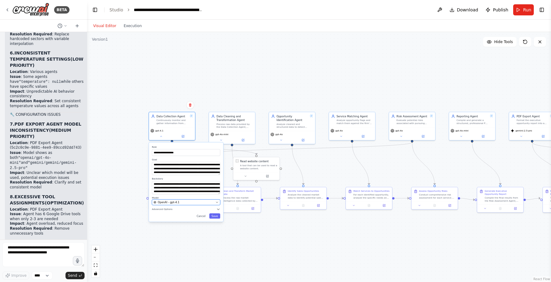
click at [172, 201] on span "OpenAI - gpt-4.1" at bounding box center [169, 202] width 22 height 4
click at [195, 199] on button "OpenAI - gpt-4.1" at bounding box center [186, 202] width 68 height 6
click at [199, 201] on div "OpenAI - gpt-4.1" at bounding box center [184, 202] width 60 height 4
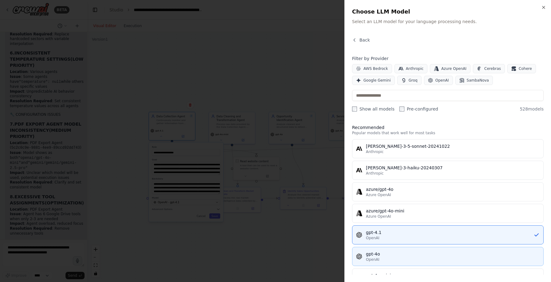
click at [400, 255] on div "gpt-4o" at bounding box center [453, 254] width 174 height 6
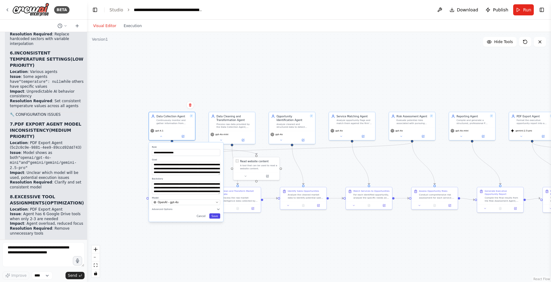
click at [216, 214] on button "Save" at bounding box center [214, 215] width 11 height 5
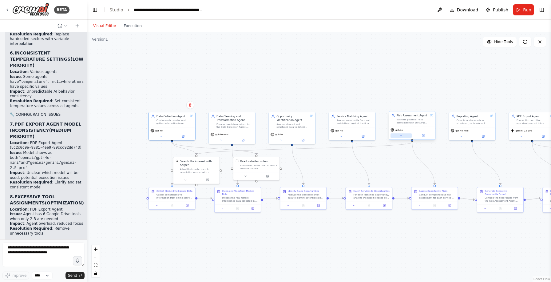
click at [402, 136] on icon at bounding box center [401, 135] width 3 height 3
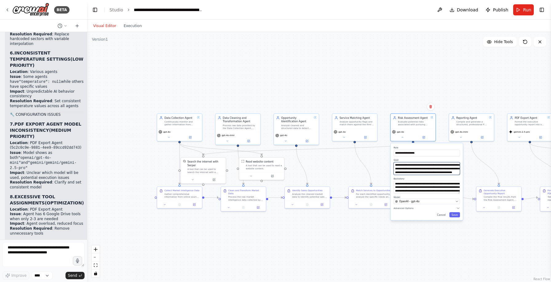
scroll to position [25, 0]
drag, startPoint x: 437, startPoint y: 168, endPoint x: 447, endPoint y: 170, distance: 10.2
click at [447, 170] on textarea "**********" at bounding box center [427, 168] width 66 height 13
click at [433, 167] on textarea "**********" at bounding box center [427, 168] width 66 height 13
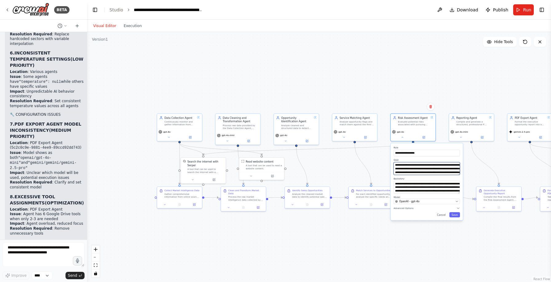
drag, startPoint x: 432, startPoint y: 166, endPoint x: 438, endPoint y: 164, distance: 6.2
click at [438, 164] on textarea "**********" at bounding box center [427, 168] width 66 height 13
type textarea "**********"
click at [454, 215] on button "Save" at bounding box center [454, 214] width 11 height 5
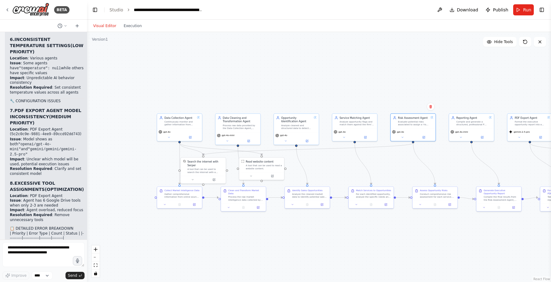
scroll to position [6241, 0]
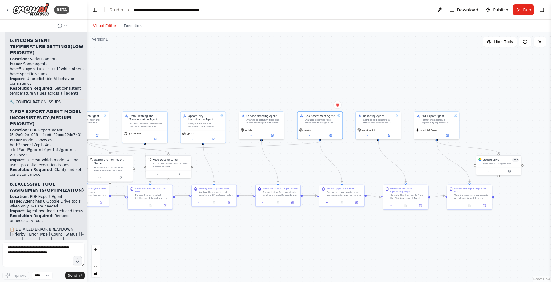
drag, startPoint x: 153, startPoint y: 166, endPoint x: 61, endPoint y: 164, distance: 92.9
click at [60, 164] on div "BETA Hello! I'm the CrewAI assistant. What kind of automation do you want to bu…" at bounding box center [275, 141] width 551 height 282
click at [428, 136] on button at bounding box center [426, 135] width 21 height 4
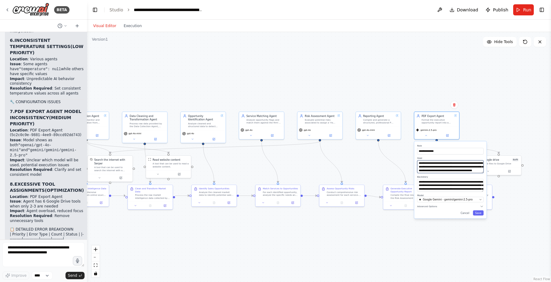
click at [424, 163] on textarea "**********" at bounding box center [450, 166] width 66 height 13
type textarea "**********"
click at [467, 162] on textarea "**********" at bounding box center [450, 166] width 66 height 13
click at [477, 164] on textarea "**********" at bounding box center [450, 166] width 66 height 13
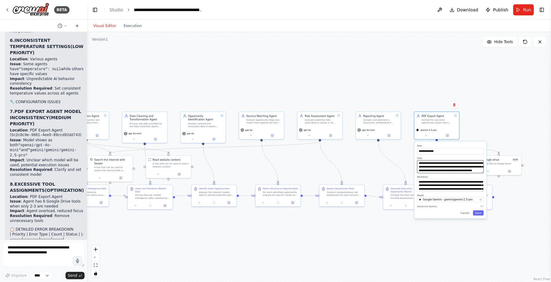
click at [423, 164] on textarea "**********" at bounding box center [450, 166] width 66 height 13
click at [455, 188] on textarea "**********" at bounding box center [450, 185] width 66 height 13
drag, startPoint x: 444, startPoint y: 181, endPoint x: 471, endPoint y: 187, distance: 27.4
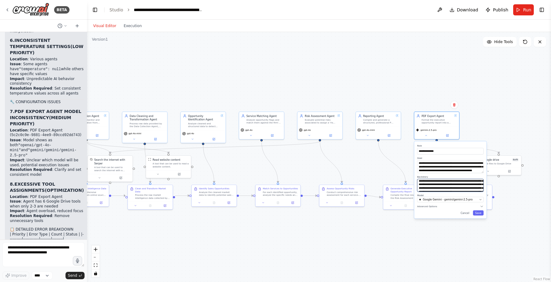
click at [471, 187] on textarea "**********" at bounding box center [450, 185] width 66 height 13
click at [441, 187] on textarea "**********" at bounding box center [450, 185] width 66 height 13
click at [447, 184] on textarea "**********" at bounding box center [450, 185] width 66 height 13
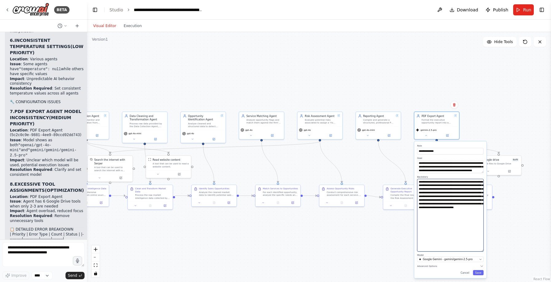
drag, startPoint x: 483, startPoint y: 191, endPoint x: 490, endPoint y: 249, distance: 59.1
click at [490, 250] on div ".deletable-edge-delete-btn { width: 20px; height: 20px; border: 0px solid #ffff…" at bounding box center [319, 157] width 464 height 250
click at [441, 217] on textarea "**********" at bounding box center [450, 215] width 66 height 72
click at [434, 192] on textarea "**********" at bounding box center [450, 215] width 66 height 72
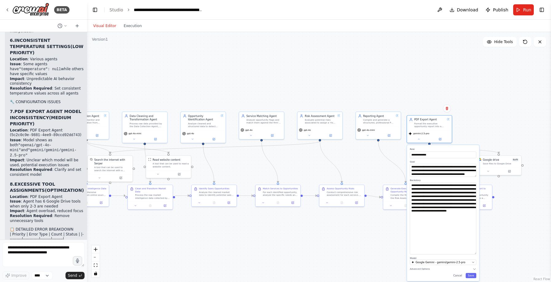
drag, startPoint x: 457, startPoint y: 145, endPoint x: 451, endPoint y: 148, distance: 6.9
click at [451, 148] on label "Role" at bounding box center [443, 149] width 66 height 3
click at [432, 262] on span "Google Gemini - gemini/gemini-2.5-pro" at bounding box center [441, 262] width 50 height 4
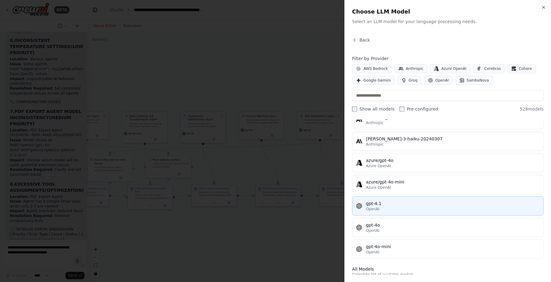
scroll to position [29, 0]
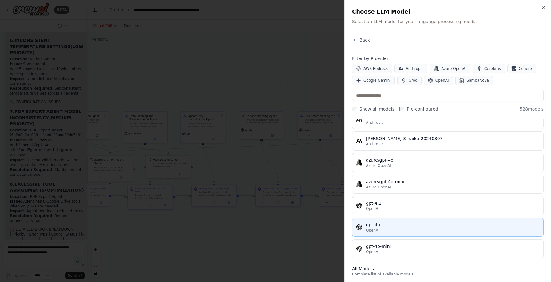
click at [390, 228] on div "OpenAI" at bounding box center [453, 230] width 174 height 5
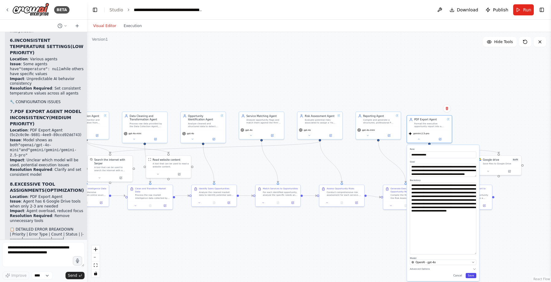
click at [471, 275] on button "Save" at bounding box center [471, 275] width 11 height 5
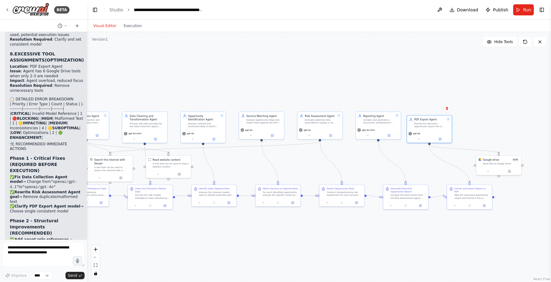
scroll to position [6370, 0]
drag, startPoint x: 17, startPoint y: 158, endPoint x: 62, endPoint y: 164, distance: 45.2
drag, startPoint x: 29, startPoint y: 169, endPoint x: 79, endPoint y: 172, distance: 49.9
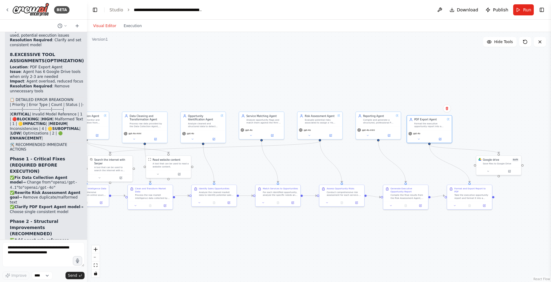
drag, startPoint x: 26, startPoint y: 180, endPoint x: 70, endPoint y: 182, distance: 44.7
drag, startPoint x: 26, startPoint y: 189, endPoint x: 64, endPoint y: 196, distance: 38.4
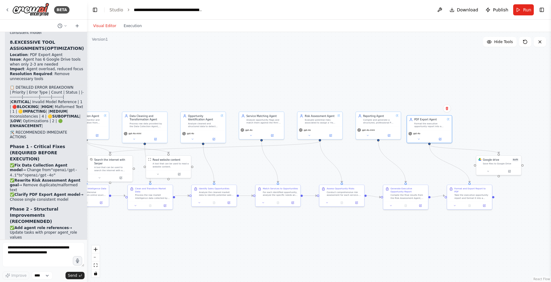
scroll to position [6381, 0]
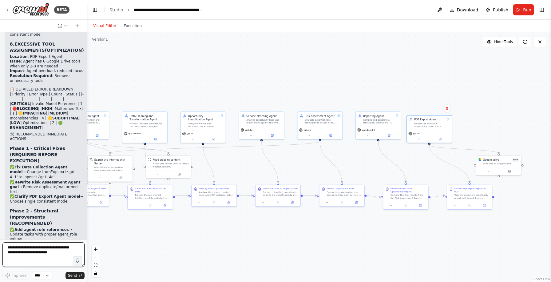
click at [42, 248] on textarea "**********" at bounding box center [43, 254] width 82 height 25
type textarea "***"
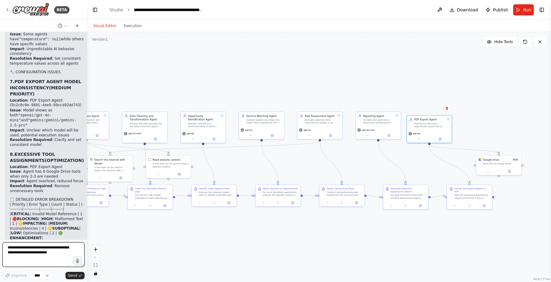
scroll to position [6270, 0]
drag, startPoint x: 16, startPoint y: 118, endPoint x: 75, endPoint y: 129, distance: 60.0
drag, startPoint x: 20, startPoint y: 126, endPoint x: 17, endPoint y: 119, distance: 7.9
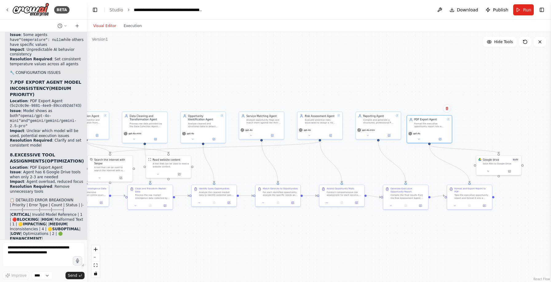
drag, startPoint x: 22, startPoint y: 172, endPoint x: 11, endPoint y: 165, distance: 12.7
drag, startPoint x: 10, startPoint y: 165, endPoint x: 73, endPoint y: 203, distance: 72.8
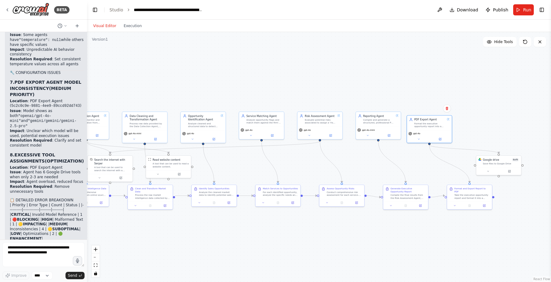
copy ol "✅ Add agent role references → Update tasks with proper agent_role values ✅ Repl…"
click at [47, 256] on textarea at bounding box center [43, 254] width 82 height 25
paste textarea "**********"
type textarea "**********"
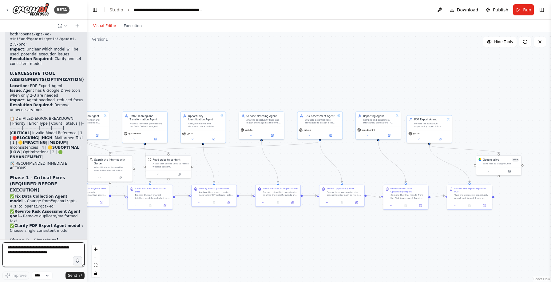
scroll to position [6342, 0]
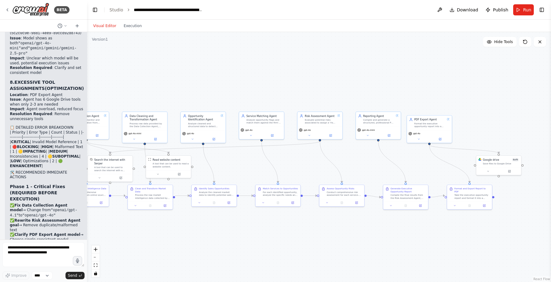
drag, startPoint x: 11, startPoint y: 152, endPoint x: 74, endPoint y: 164, distance: 63.8
copy li "✅ Standardize temperature settings → Set consistent values across agents"
click at [45, 253] on textarea at bounding box center [43, 254] width 82 height 25
paste textarea "**********"
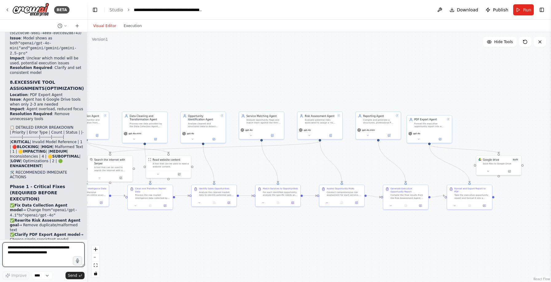
type textarea "**********"
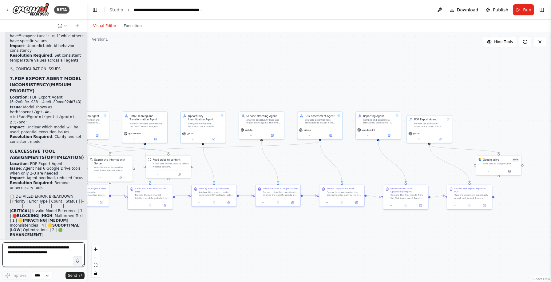
scroll to position [6273, 0]
drag, startPoint x: 22, startPoint y: 123, endPoint x: 3, endPoint y: 113, distance: 21.3
click at [3, 113] on div "Hello! I'm the CrewAI assistant. What kind of automation do you want to build? …" at bounding box center [43, 135] width 87 height 207
copy li "✅ Rewrite Risk Assessment Agent goal → Remove duplicate/malformed text"
click at [47, 256] on textarea at bounding box center [43, 254] width 82 height 25
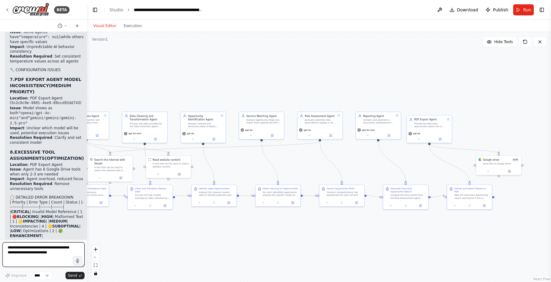
paste textarea "**********"
type textarea "**********"
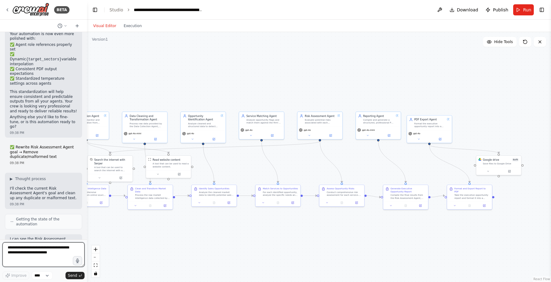
scroll to position [7287, 0]
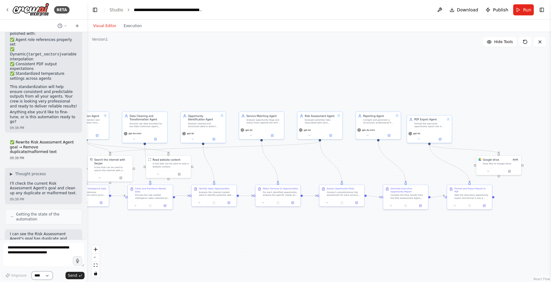
click at [43, 275] on select "****" at bounding box center [42, 275] width 21 height 8
click at [526, 11] on span "Run" at bounding box center [527, 10] width 8 height 6
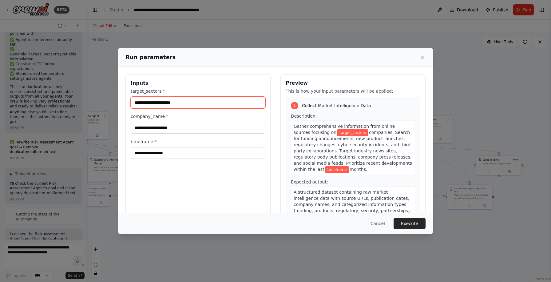
click at [171, 101] on input "target_sectors *" at bounding box center [198, 103] width 135 height 12
type input "**********"
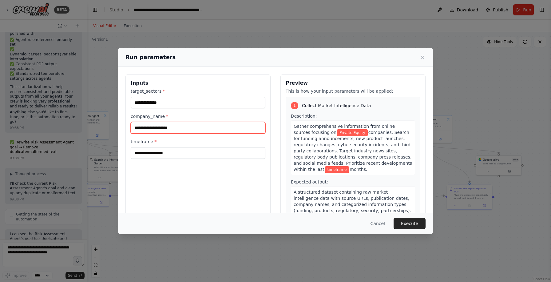
click at [152, 127] on input "company_name *" at bounding box center [198, 128] width 135 height 12
type input "**********"
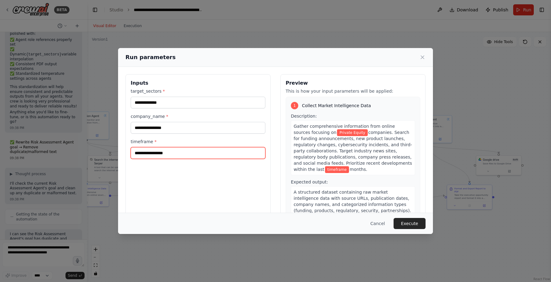
type input "*"
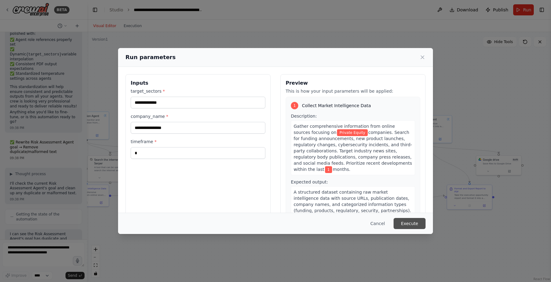
click at [418, 223] on button "Execute" at bounding box center [410, 223] width 32 height 11
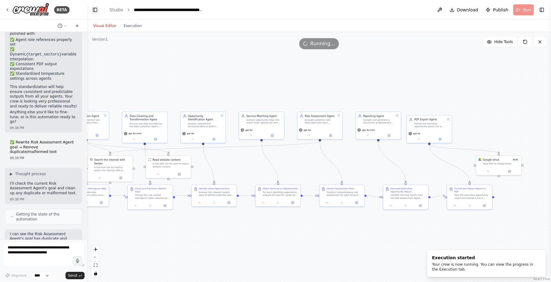
click at [93, 11] on button "Toggle Left Sidebar" at bounding box center [95, 10] width 9 height 9
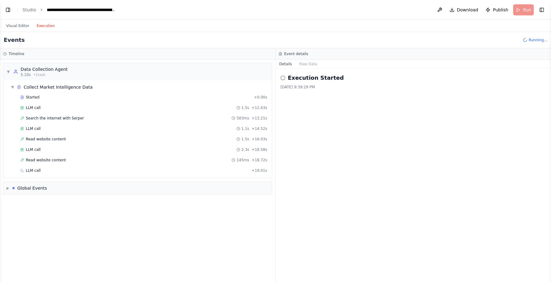
click at [48, 29] on button "Execution" at bounding box center [46, 25] width 26 height 7
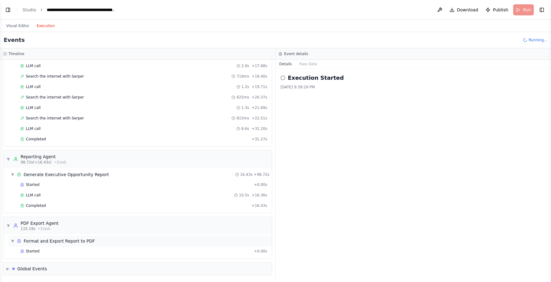
scroll to position [443, 0]
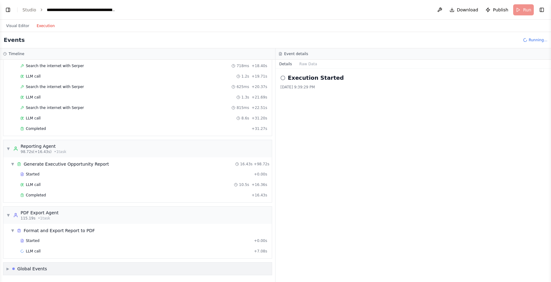
click at [7, 270] on span "▶" at bounding box center [7, 268] width 3 height 5
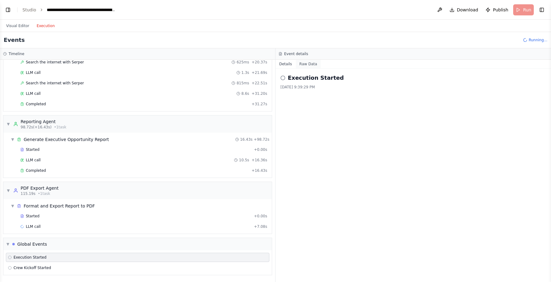
click at [308, 63] on button "Raw Data" at bounding box center [308, 64] width 25 height 9
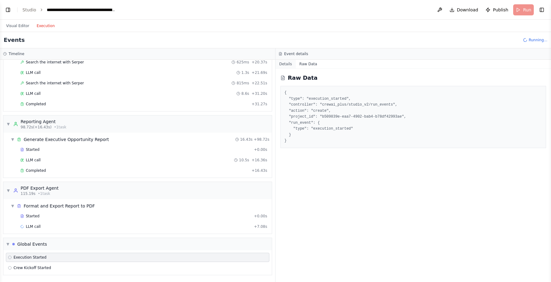
click at [286, 66] on button "Details" at bounding box center [286, 64] width 20 height 9
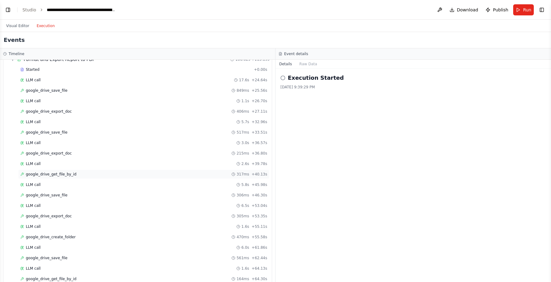
scroll to position [782, 0]
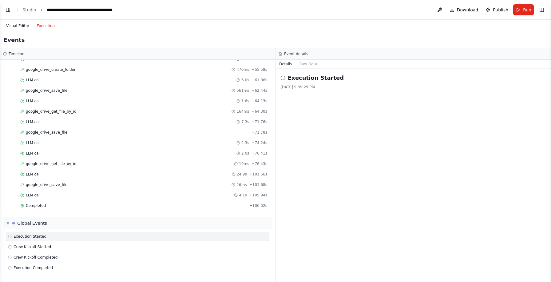
click at [22, 26] on button "Visual Editor" at bounding box center [17, 25] width 30 height 7
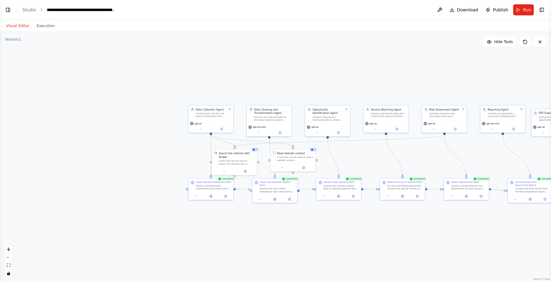
drag, startPoint x: 137, startPoint y: 70, endPoint x: 348, endPoint y: 64, distance: 211.7
click at [348, 64] on div ".deletable-edge-delete-btn { width: 20px; height: 20px; border: 0px solid #ffff…" at bounding box center [275, 157] width 551 height 250
click at [10, 13] on button "Toggle Left Sidebar" at bounding box center [8, 10] width 9 height 9
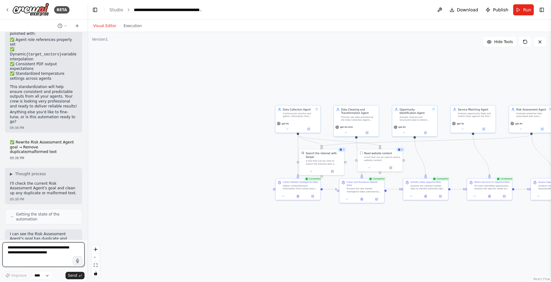
click at [52, 246] on textarea at bounding box center [43, 254] width 82 height 25
click at [18, 276] on span "Improve" at bounding box center [18, 275] width 15 height 5
click at [64, 253] on textarea "**********" at bounding box center [43, 254] width 82 height 25
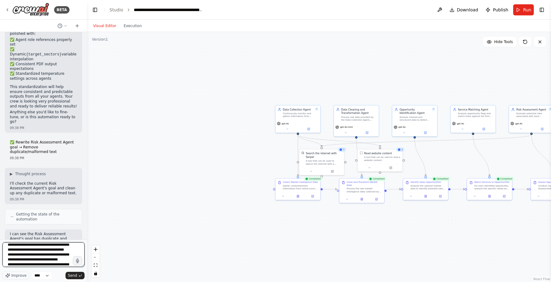
click at [52, 256] on textarea "**********" at bounding box center [43, 254] width 82 height 25
click at [44, 256] on textarea "**********" at bounding box center [43, 254] width 82 height 25
click at [46, 256] on textarea "**********" at bounding box center [43, 254] width 82 height 25
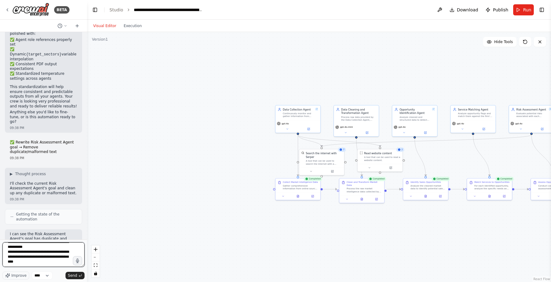
click at [27, 263] on textarea "**********" at bounding box center [43, 254] width 82 height 25
type textarea "**********"
click at [75, 276] on span "Send" at bounding box center [72, 275] width 9 height 5
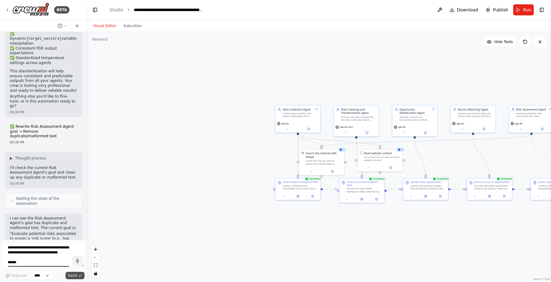
scroll to position [7421, 0]
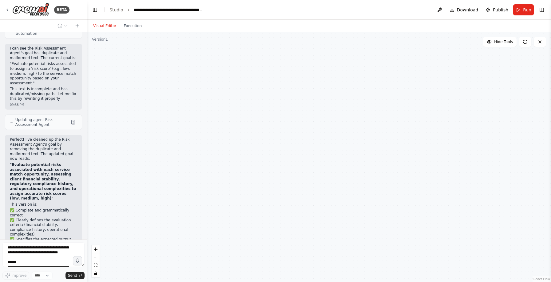
drag, startPoint x: 200, startPoint y: 186, endPoint x: 80, endPoint y: 194, distance: 120.5
click at [80, 194] on div "BETA Hello! I'm the CrewAI assistant. What kind of automation do you want to bu…" at bounding box center [275, 141] width 551 height 282
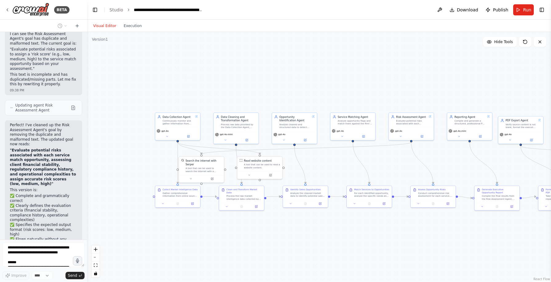
scroll to position [7492, 0]
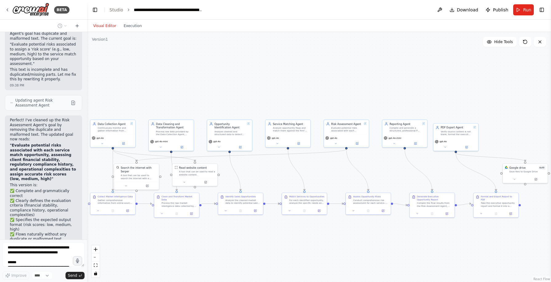
drag, startPoint x: 231, startPoint y: 239, endPoint x: 157, endPoint y: 248, distance: 75.3
click at [157, 248] on div ".deletable-edge-delete-btn { width: 20px; height: 20px; border: 0px solid #ffff…" at bounding box center [319, 157] width 464 height 250
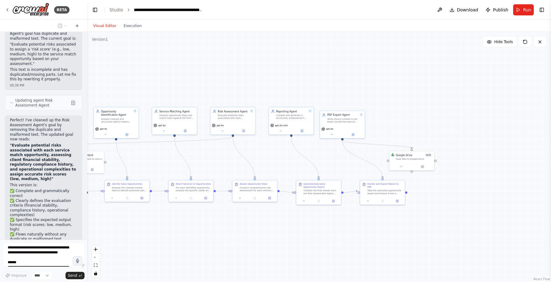
drag, startPoint x: 260, startPoint y: 245, endPoint x: 157, endPoint y: 230, distance: 103.4
click at [157, 230] on div ".deletable-edge-delete-btn { width: 20px; height: 20px; border: 0px solid #ffff…" at bounding box center [319, 157] width 464 height 250
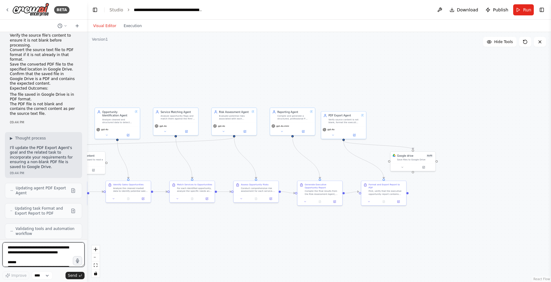
scroll to position [7755, 0]
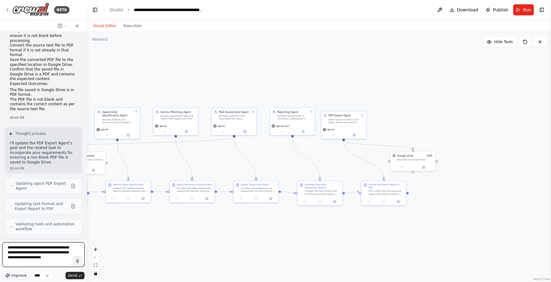
type textarea "**********"
click at [7, 273] on icon "button" at bounding box center [8, 275] width 4 height 4
click at [76, 276] on span "Send" at bounding box center [72, 275] width 9 height 5
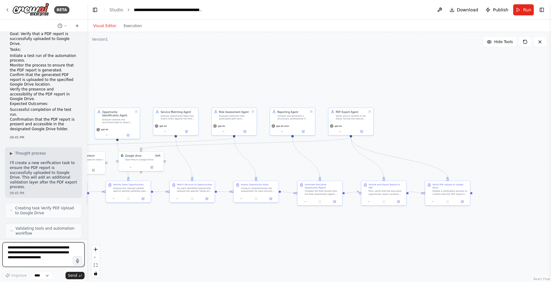
scroll to position [8213, 0]
click at [527, 10] on span "Run" at bounding box center [527, 10] width 8 height 6
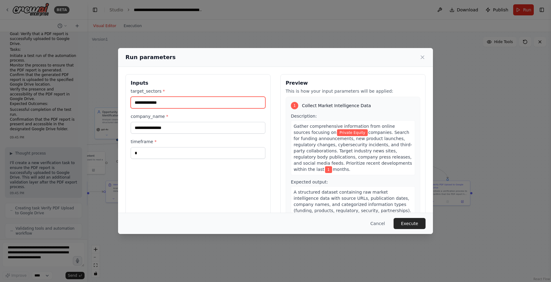
click at [170, 98] on input "**********" at bounding box center [198, 103] width 135 height 12
drag, startPoint x: 174, startPoint y: 103, endPoint x: 86, endPoint y: 102, distance: 88.0
click at [86, 102] on div "**********" at bounding box center [275, 141] width 551 height 282
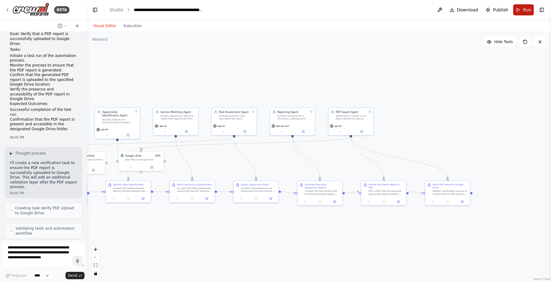
click at [523, 13] on button "Run" at bounding box center [523, 9] width 21 height 11
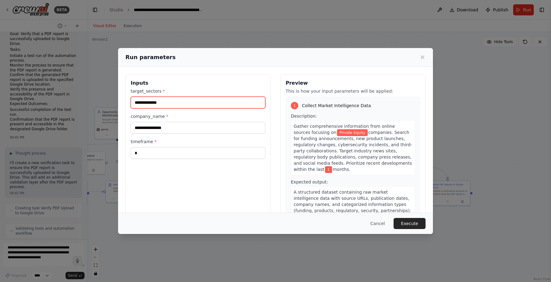
click at [177, 102] on input "**********" at bounding box center [198, 103] width 135 height 12
drag, startPoint x: 172, startPoint y: 102, endPoint x: 116, endPoint y: 101, distance: 56.3
click at [115, 101] on div "**********" at bounding box center [275, 141] width 551 height 282
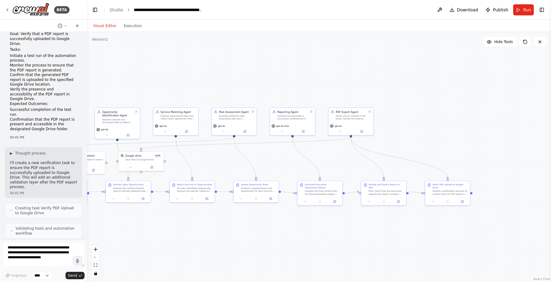
click at [511, 10] on header "**********" at bounding box center [319, 10] width 464 height 20
click at [522, 10] on button "Run" at bounding box center [523, 9] width 21 height 11
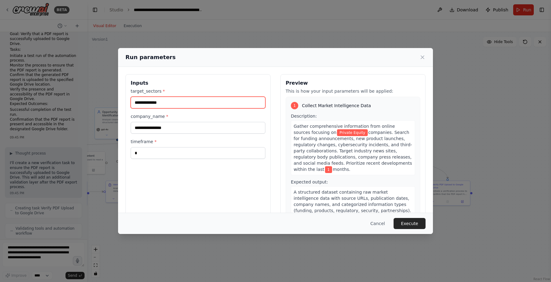
click at [192, 102] on input "**********" at bounding box center [198, 103] width 135 height 12
type input "*"
type input "**********"
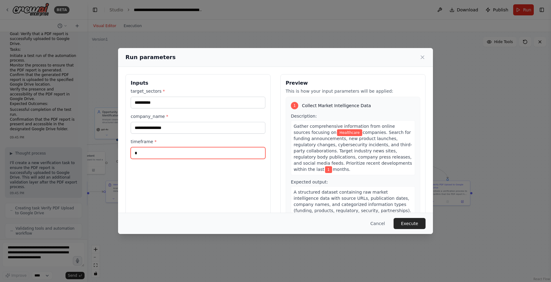
click at [164, 152] on input "*" at bounding box center [198, 153] width 135 height 12
type input "*"
click at [418, 223] on button "Execute" at bounding box center [410, 223] width 32 height 11
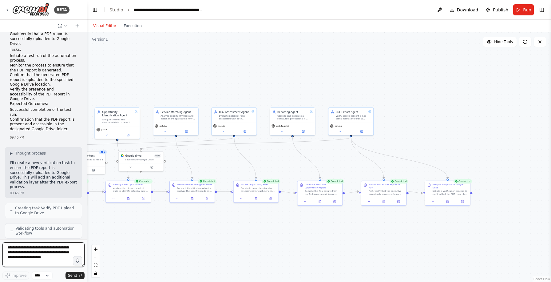
click at [27, 249] on textarea "**********" at bounding box center [43, 254] width 82 height 25
type textarea "**********"
click at [14, 277] on span "Improve" at bounding box center [18, 275] width 15 height 5
click at [13, 273] on span "Improve" at bounding box center [18, 275] width 15 height 5
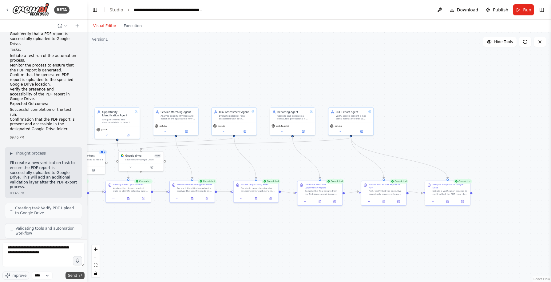
click at [74, 278] on button "Send" at bounding box center [75, 275] width 19 height 7
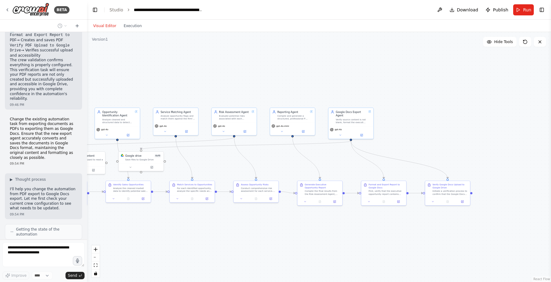
scroll to position [8621, 0]
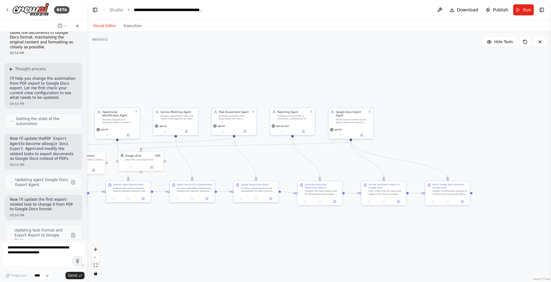
click at [97, 266] on icon "fit view" at bounding box center [96, 264] width 4 height 3
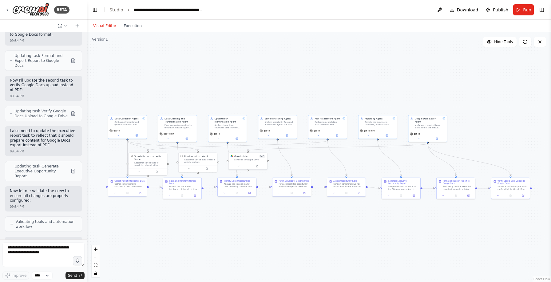
scroll to position [8909, 0]
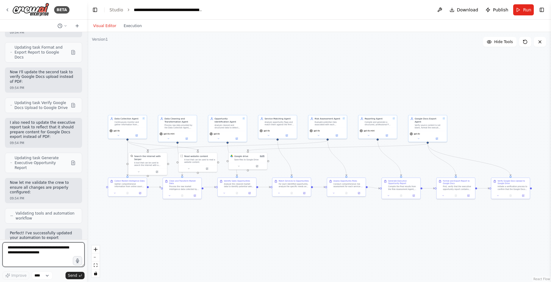
click at [38, 249] on textarea "**********" at bounding box center [43, 254] width 82 height 25
type textarea "*"
click at [523, 10] on button "Run" at bounding box center [523, 9] width 21 height 11
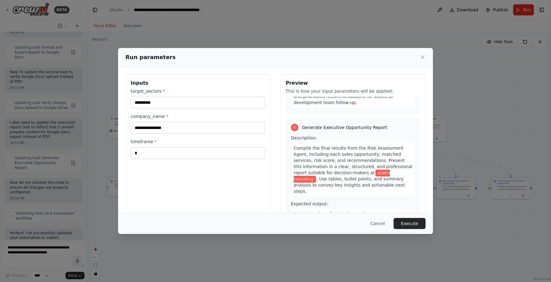
scroll to position [614, 0]
click at [183, 129] on input "**********" at bounding box center [198, 128] width 135 height 12
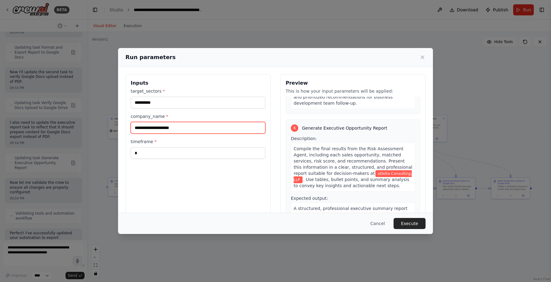
type input "**********"
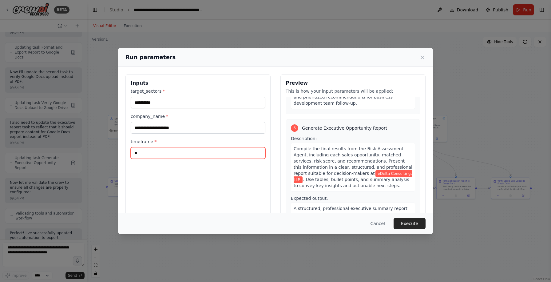
drag, startPoint x: 140, startPoint y: 151, endPoint x: 131, endPoint y: 151, distance: 9.2
click at [131, 151] on input "*" at bounding box center [198, 153] width 135 height 12
type input "*"
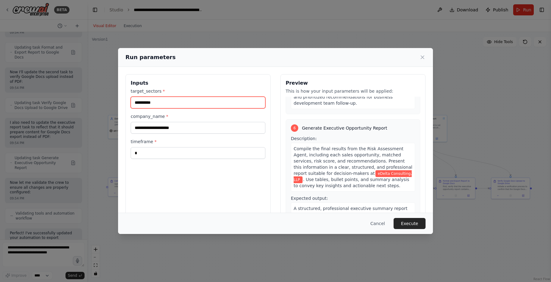
click at [145, 103] on input "**********" at bounding box center [198, 103] width 135 height 12
type input "*"
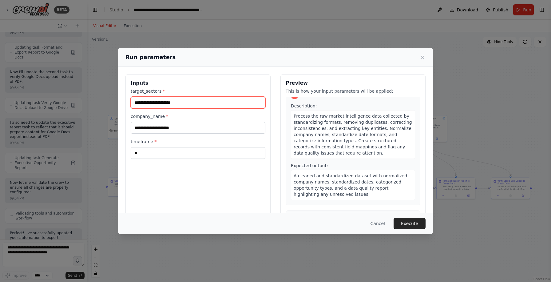
scroll to position [0, 0]
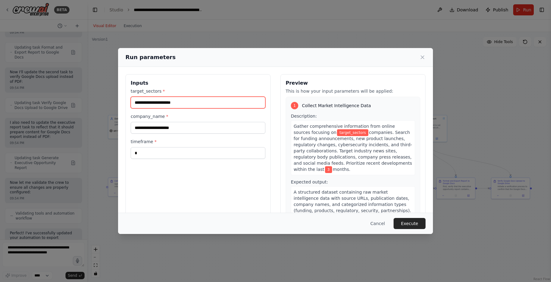
click at [206, 103] on input "target_sectors *" at bounding box center [198, 103] width 135 height 12
type input "*"
type input "**"
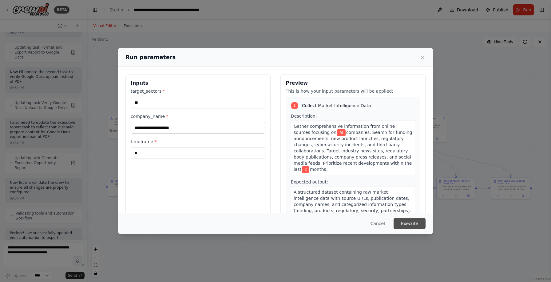
click at [411, 225] on button "Execute" at bounding box center [410, 223] width 32 height 11
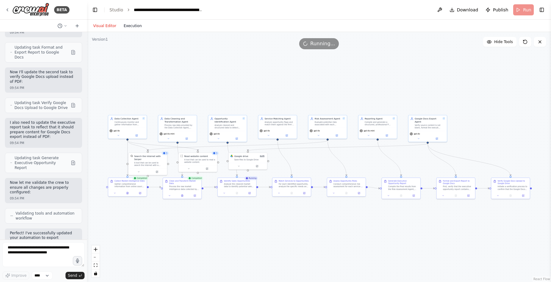
click at [140, 24] on button "Execution" at bounding box center [133, 25] width 26 height 7
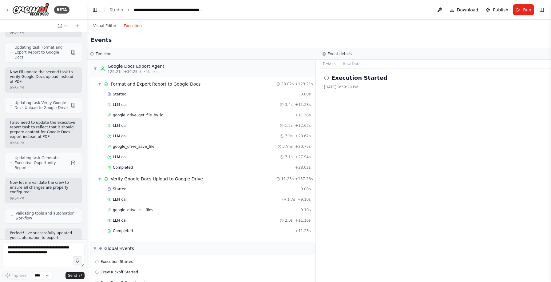
scroll to position [720, 0]
